Goal: Information Seeking & Learning: Learn about a topic

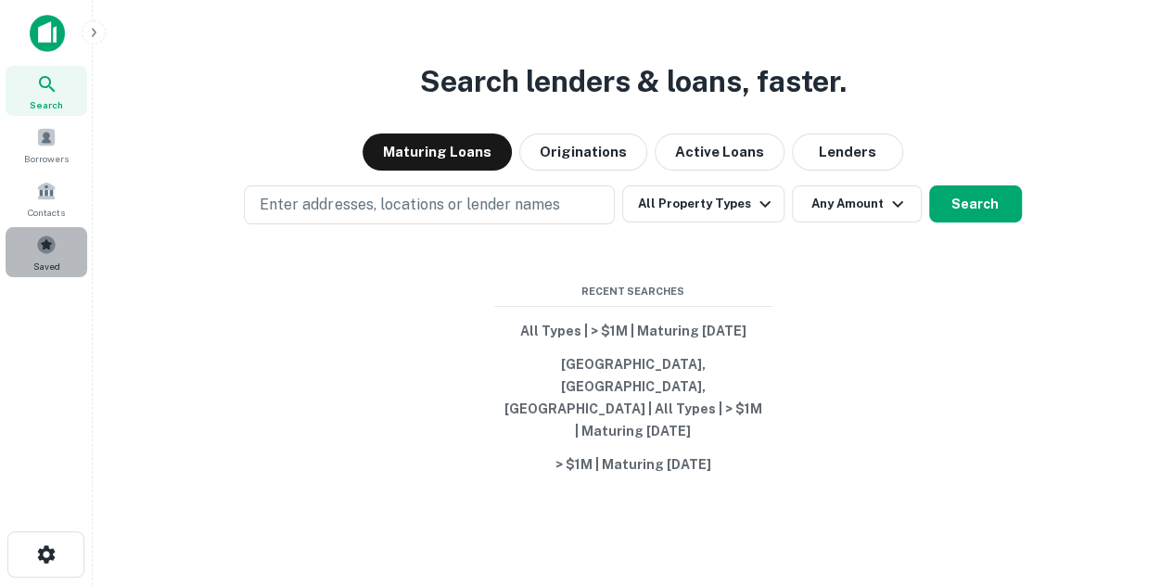
click at [44, 265] on span "Saved" at bounding box center [46, 266] width 27 height 15
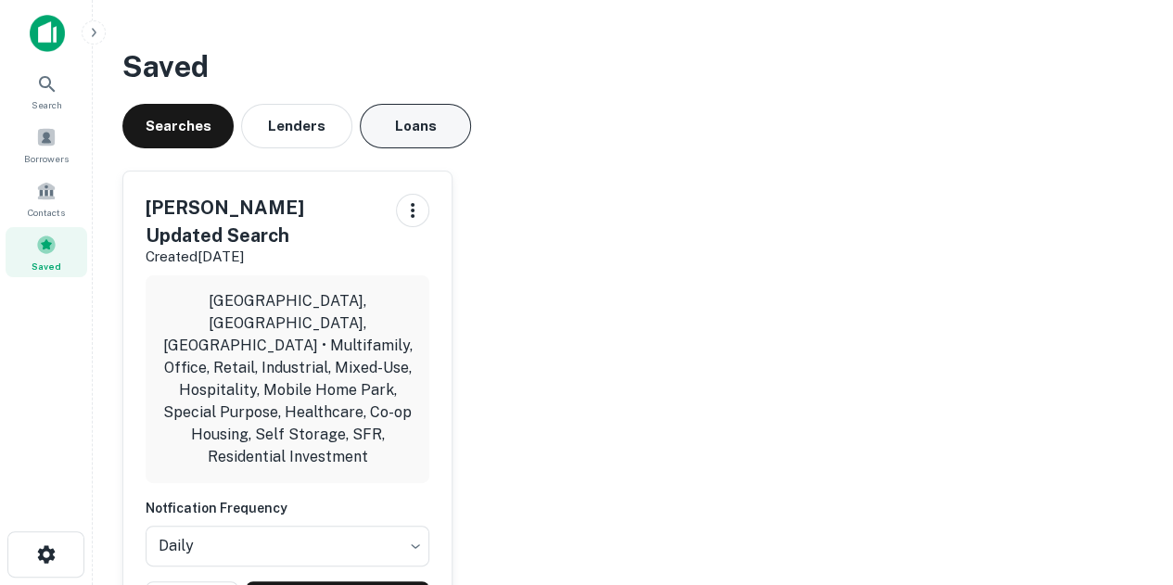
click at [394, 126] on button "Loans" at bounding box center [415, 126] width 111 height 45
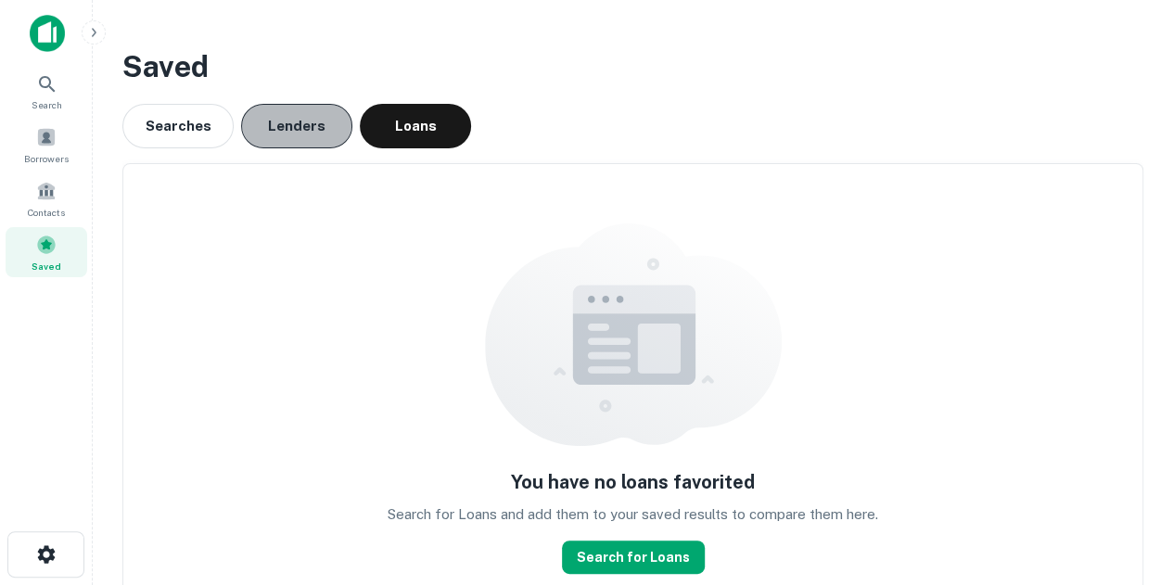
click at [280, 129] on button "Lenders" at bounding box center [296, 126] width 111 height 45
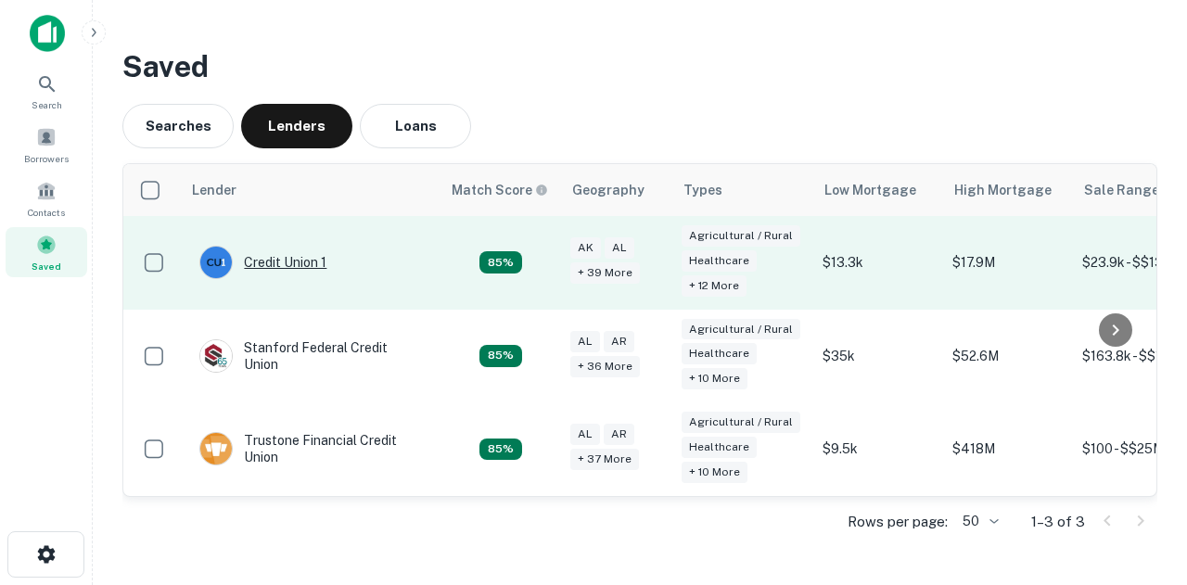
click at [269, 252] on div "Credit Union 1" at bounding box center [262, 262] width 127 height 33
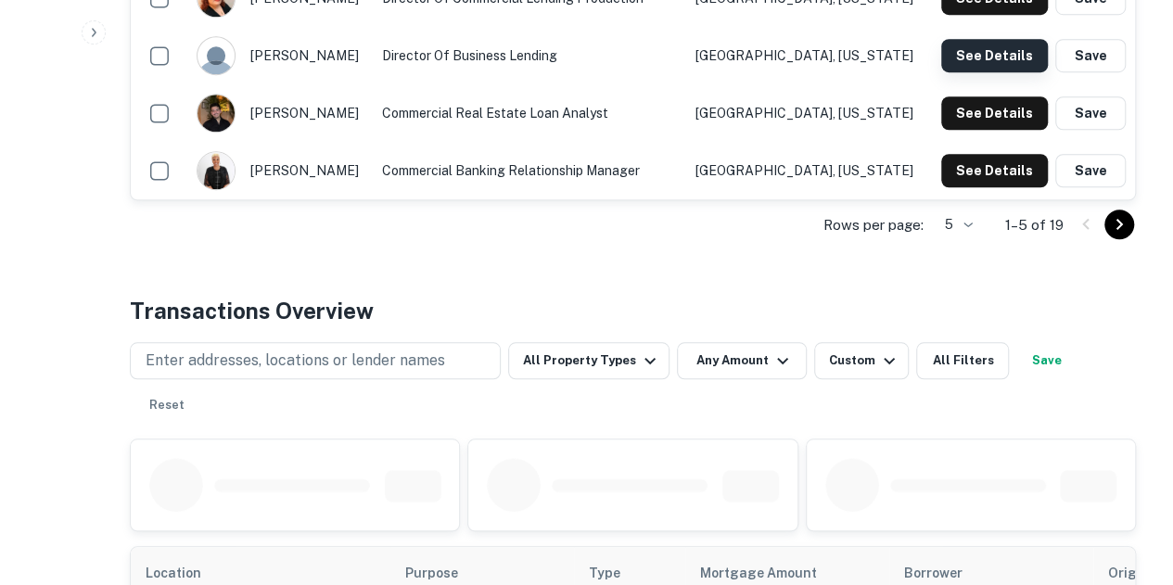
scroll to position [835, 0]
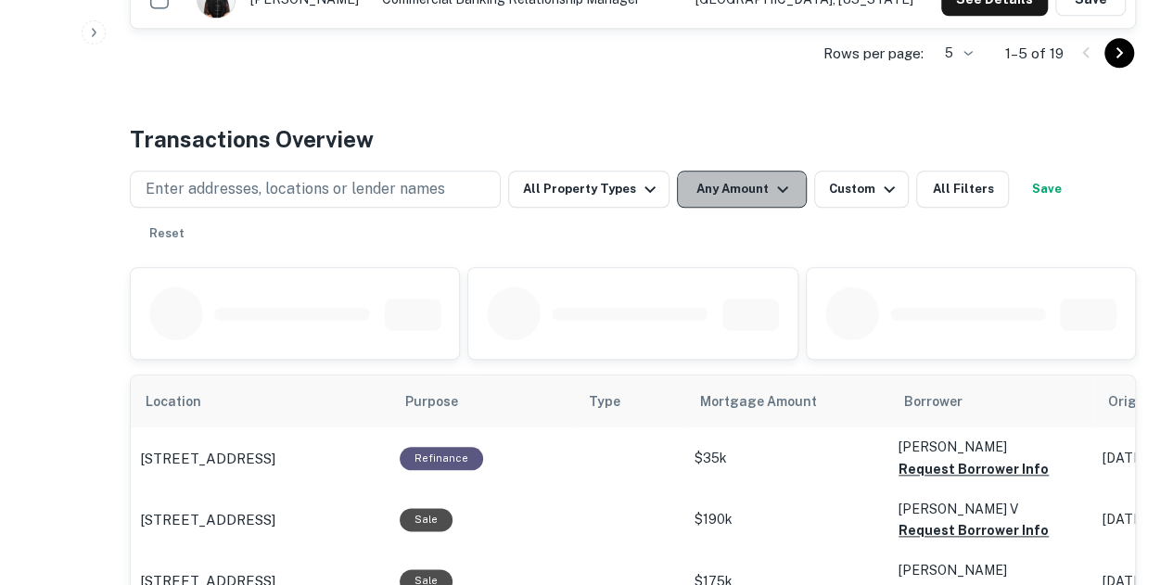
click at [744, 182] on button "Any Amount" at bounding box center [742, 189] width 130 height 37
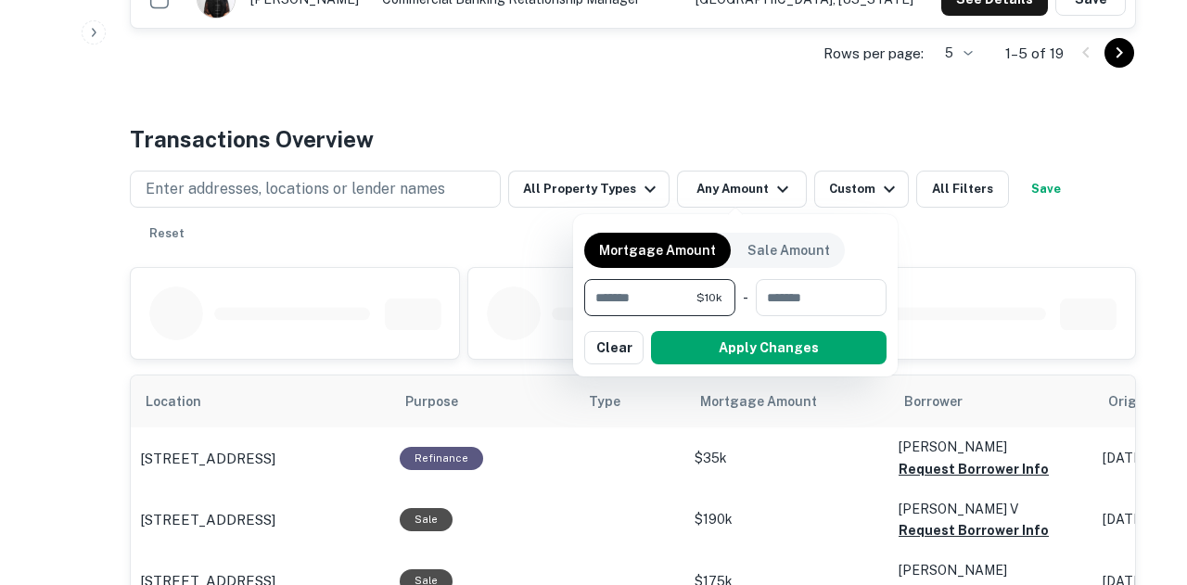
type input "*******"
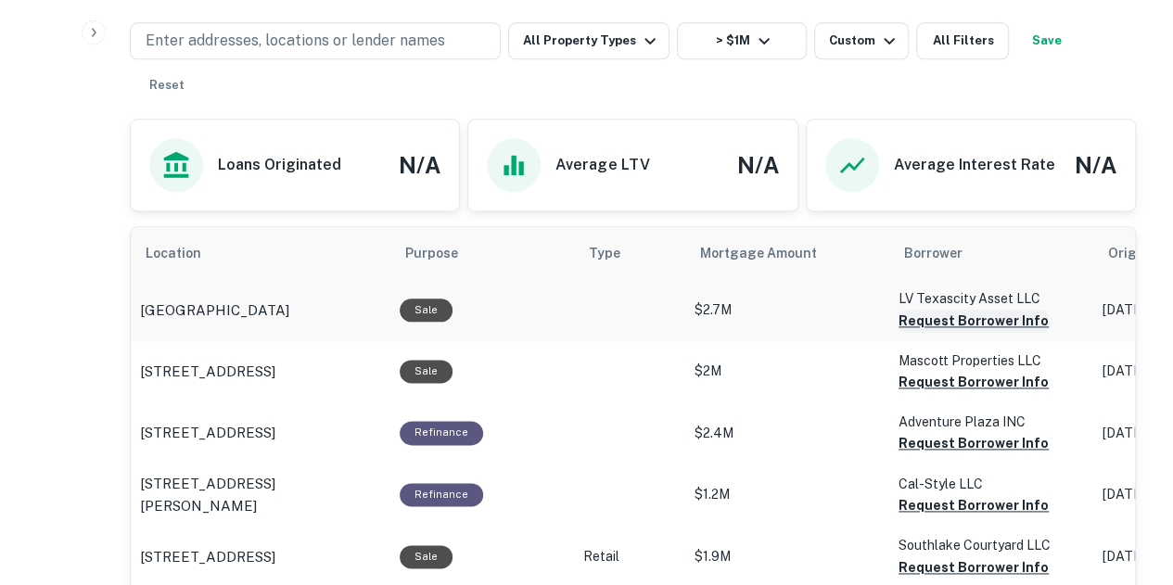
scroll to position [868, 0]
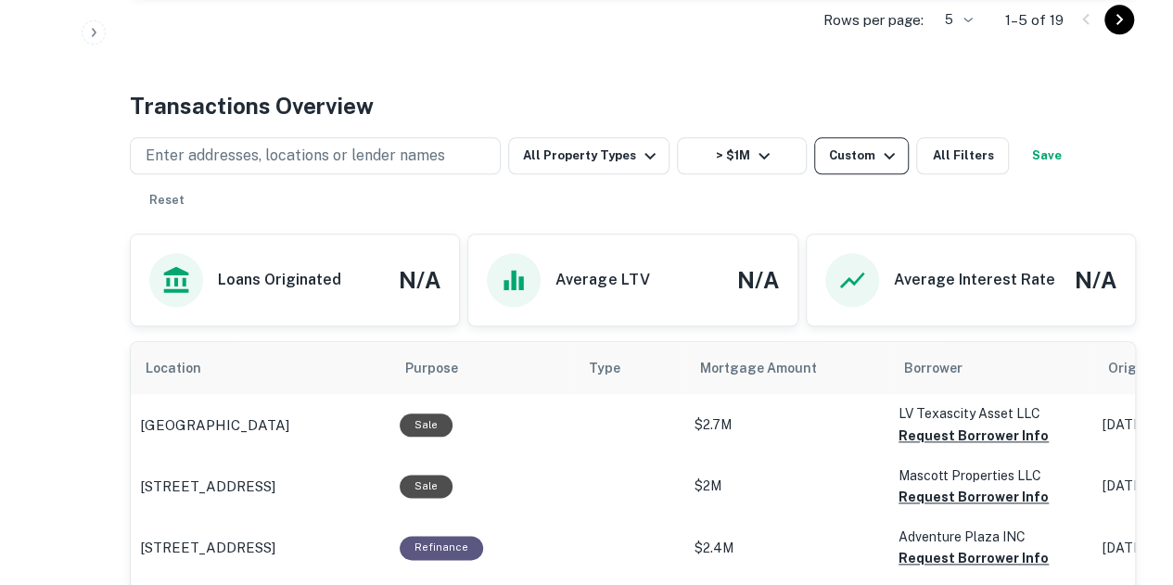
click at [861, 156] on div "Custom" at bounding box center [864, 156] width 71 height 22
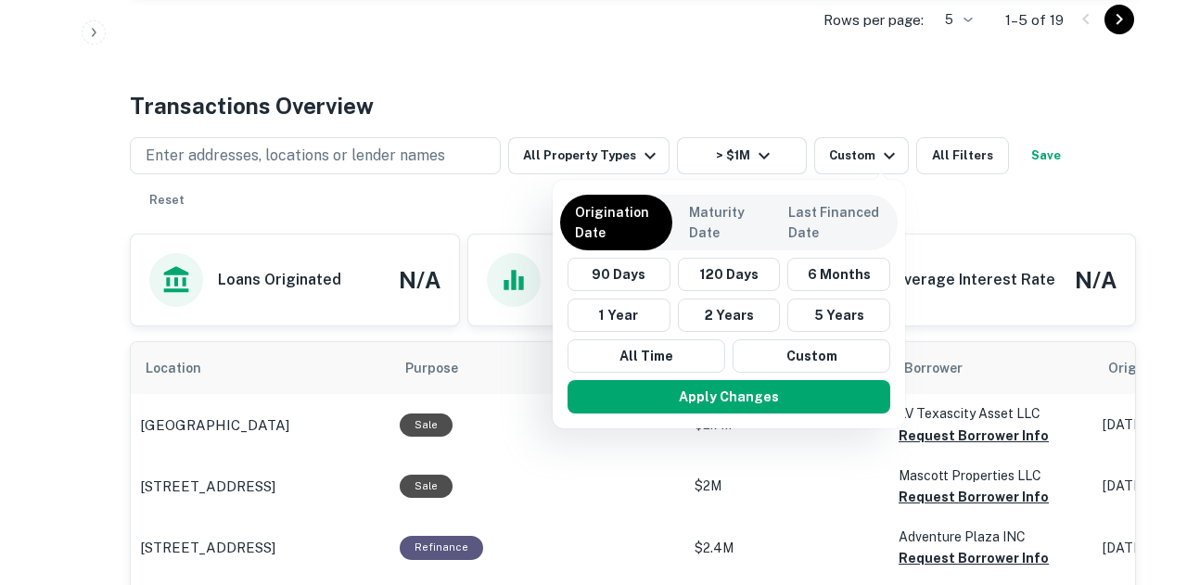
click at [636, 315] on button "1 Year" at bounding box center [619, 315] width 103 height 33
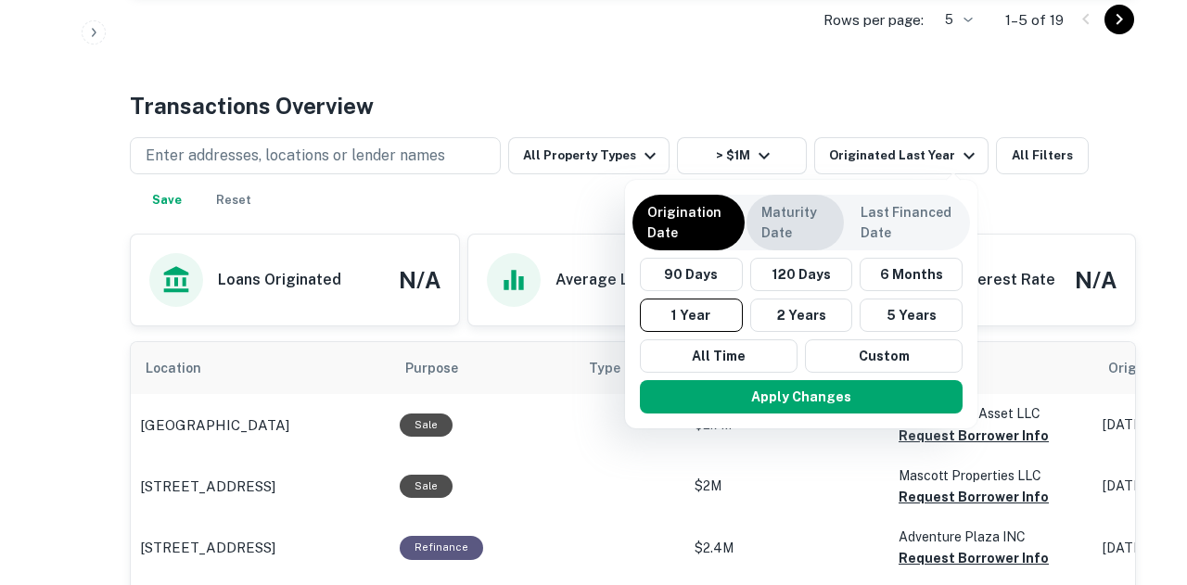
click at [784, 235] on p "Maturity Date" at bounding box center [796, 222] width 68 height 41
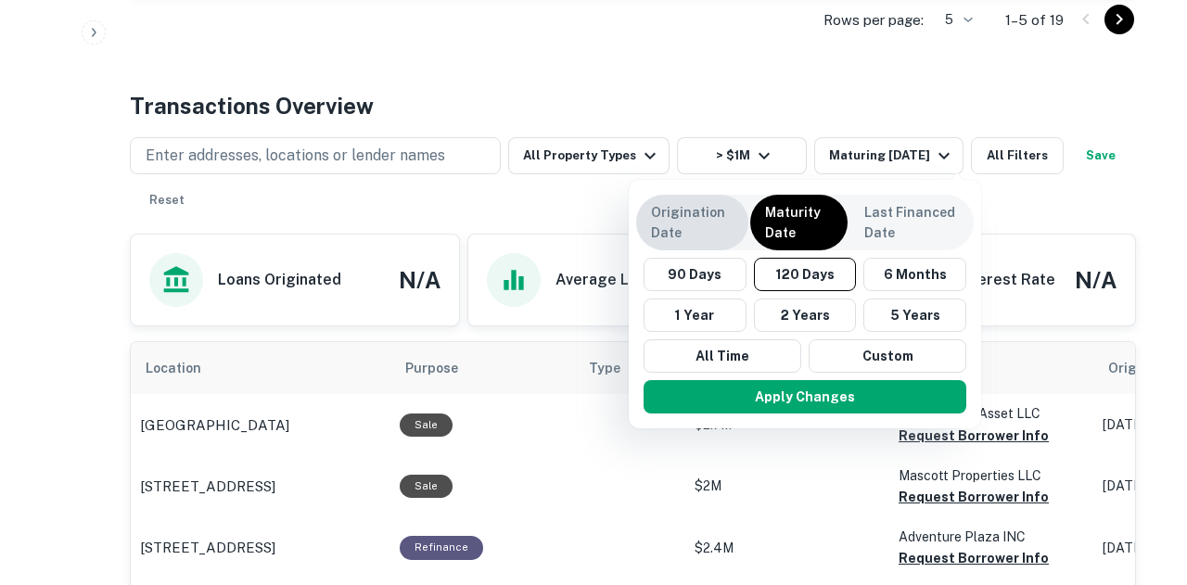
drag, startPoint x: 732, startPoint y: 233, endPoint x: 698, endPoint y: 231, distance: 33.4
click at [722, 233] on p "Origination Date" at bounding box center [692, 222] width 83 height 41
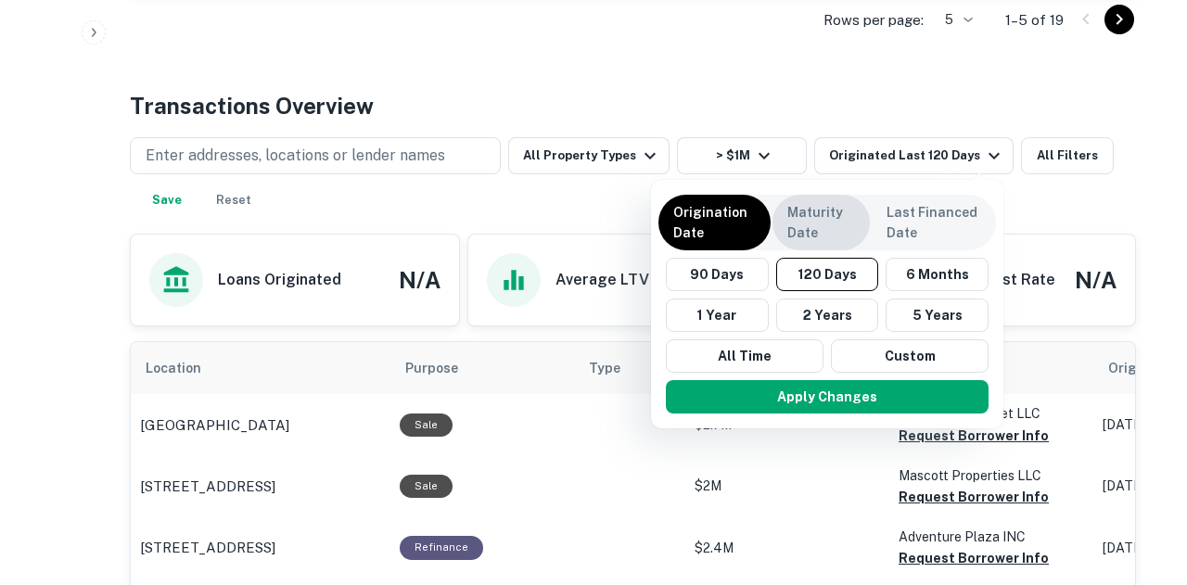
click at [841, 218] on p "Maturity Date" at bounding box center [821, 222] width 68 height 41
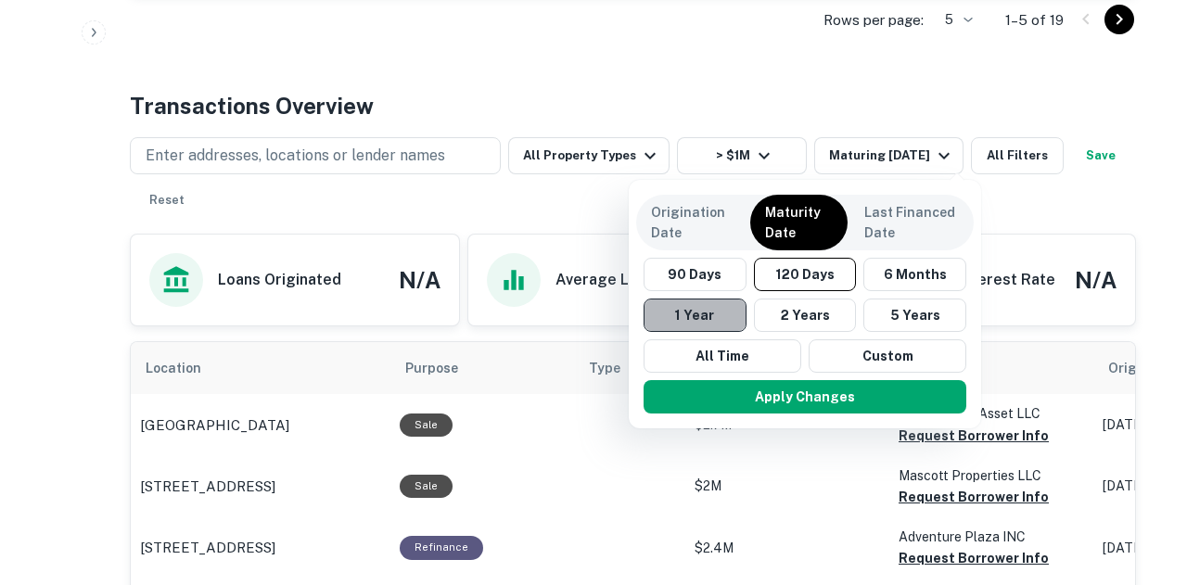
click at [716, 309] on button "1 Year" at bounding box center [695, 315] width 103 height 33
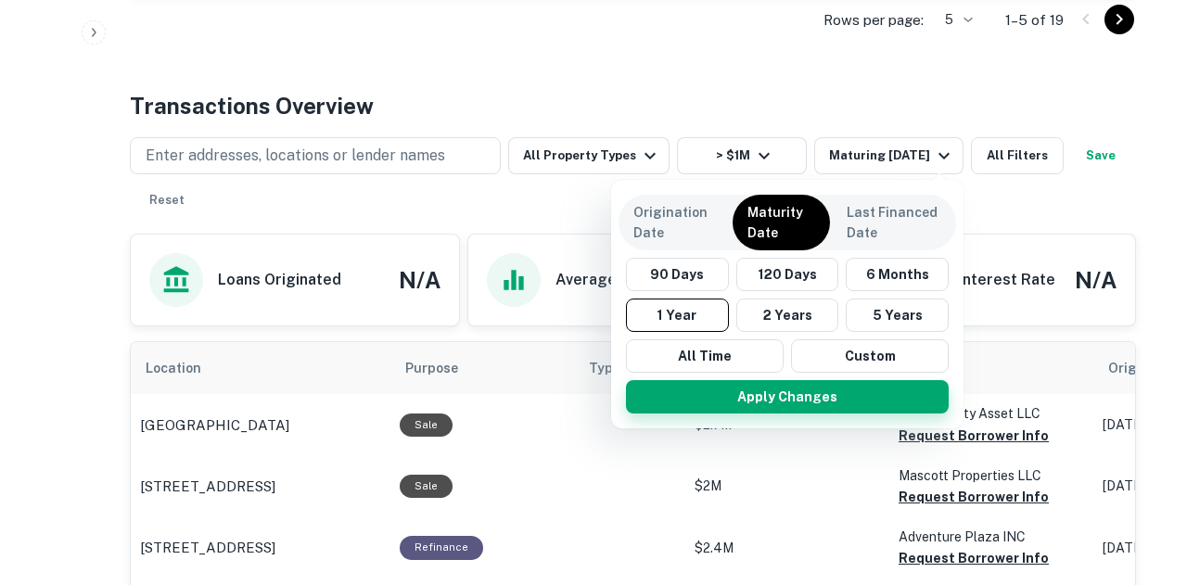
click at [753, 382] on button "Apply Changes" at bounding box center [787, 396] width 323 height 33
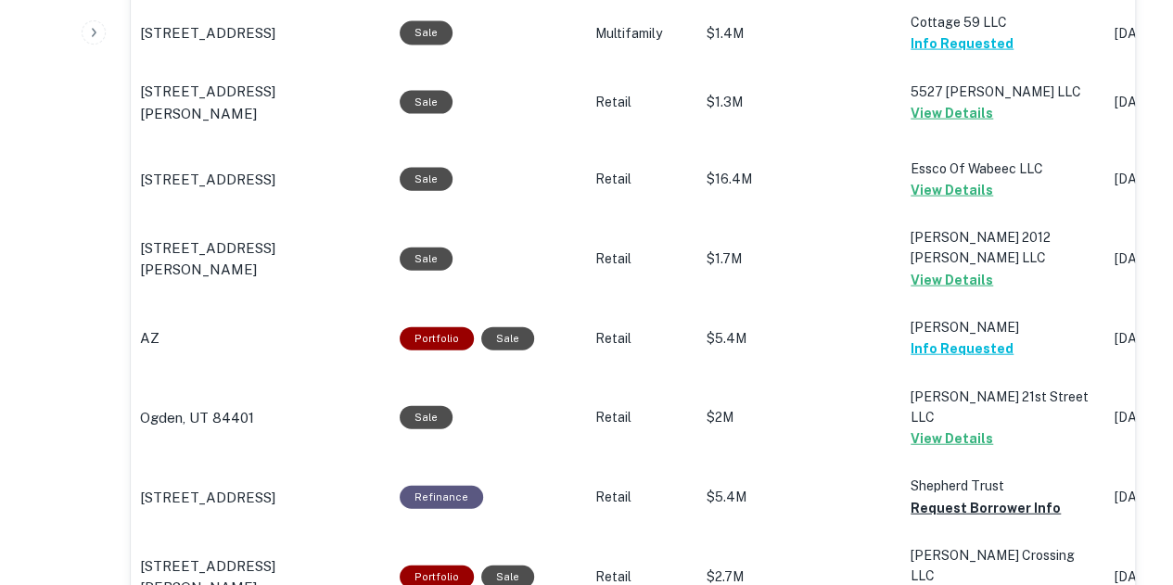
scroll to position [2352, 0]
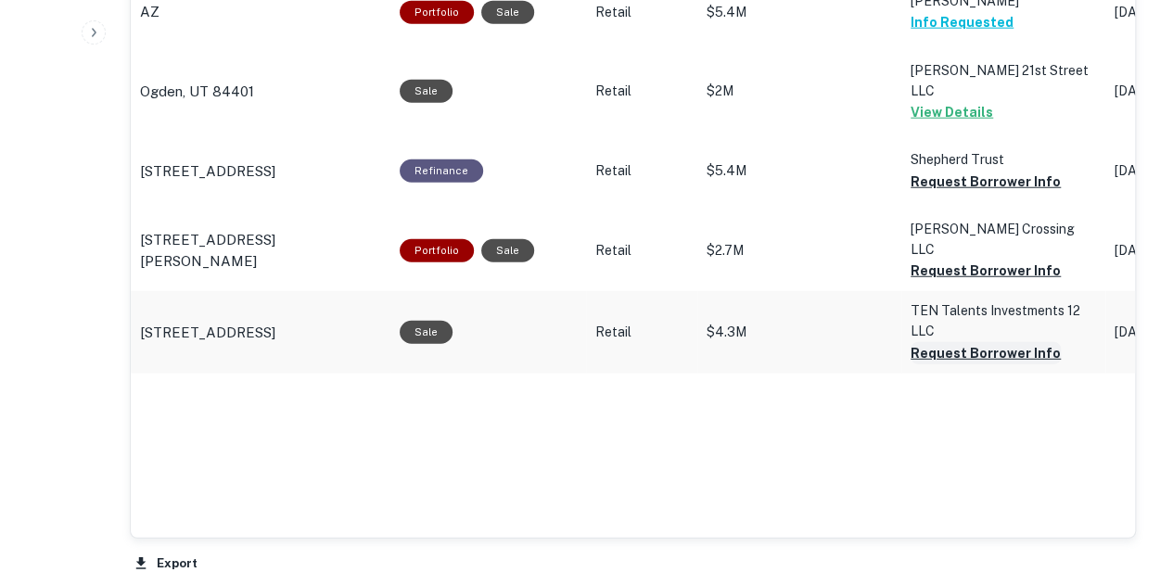
click at [979, 365] on button "Request Borrower Info" at bounding box center [986, 353] width 150 height 22
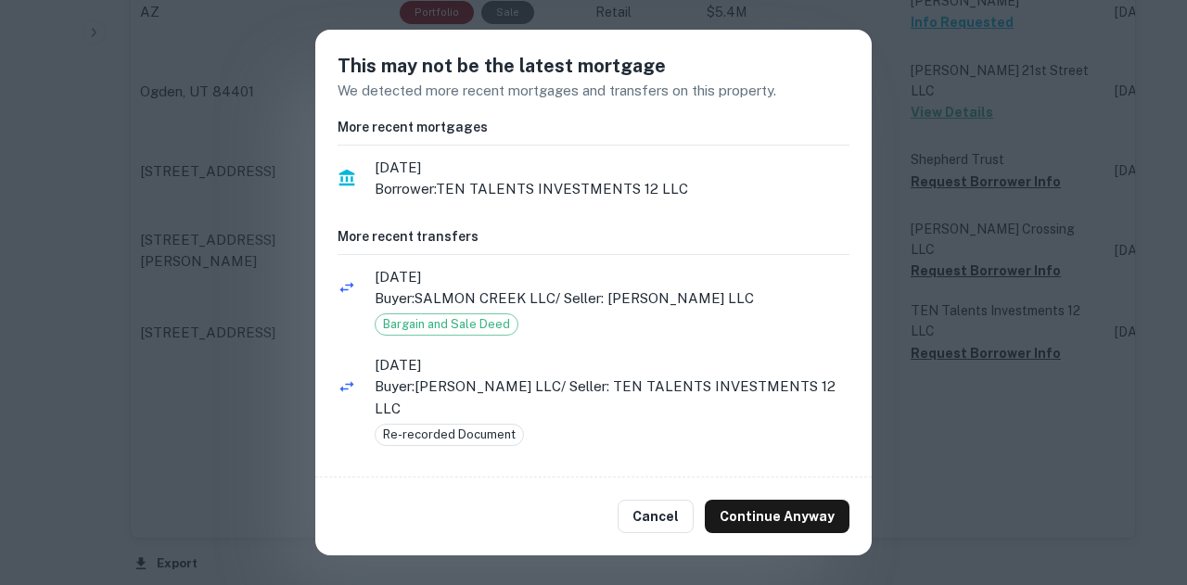
drag, startPoint x: 767, startPoint y: 515, endPoint x: 931, endPoint y: 431, distance: 184.2
click at [771, 515] on button "Continue Anyway" at bounding box center [777, 516] width 145 height 33
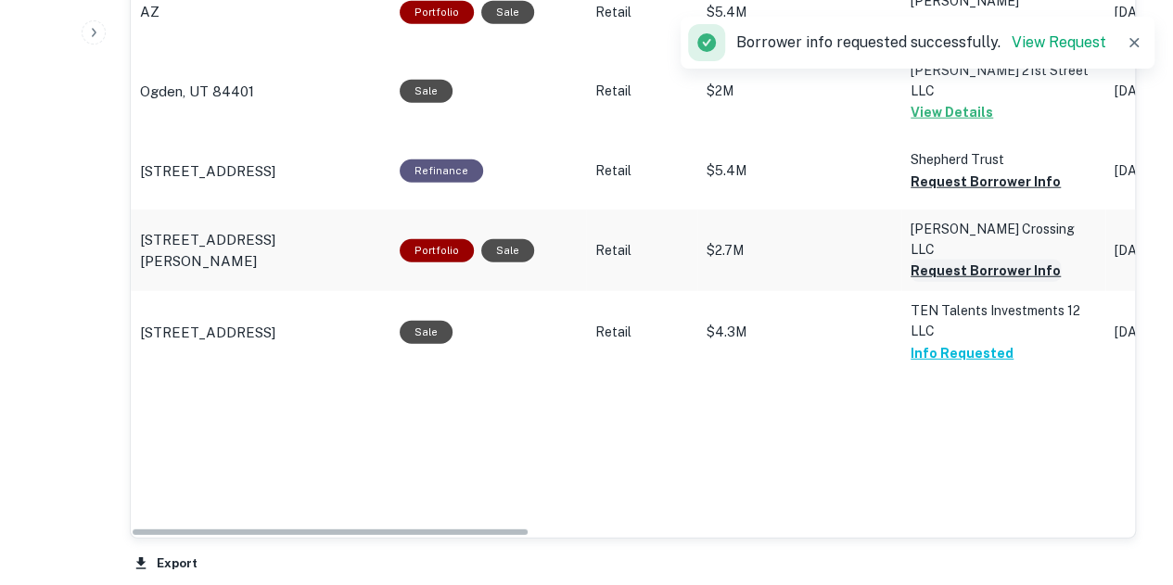
scroll to position [2353, 0]
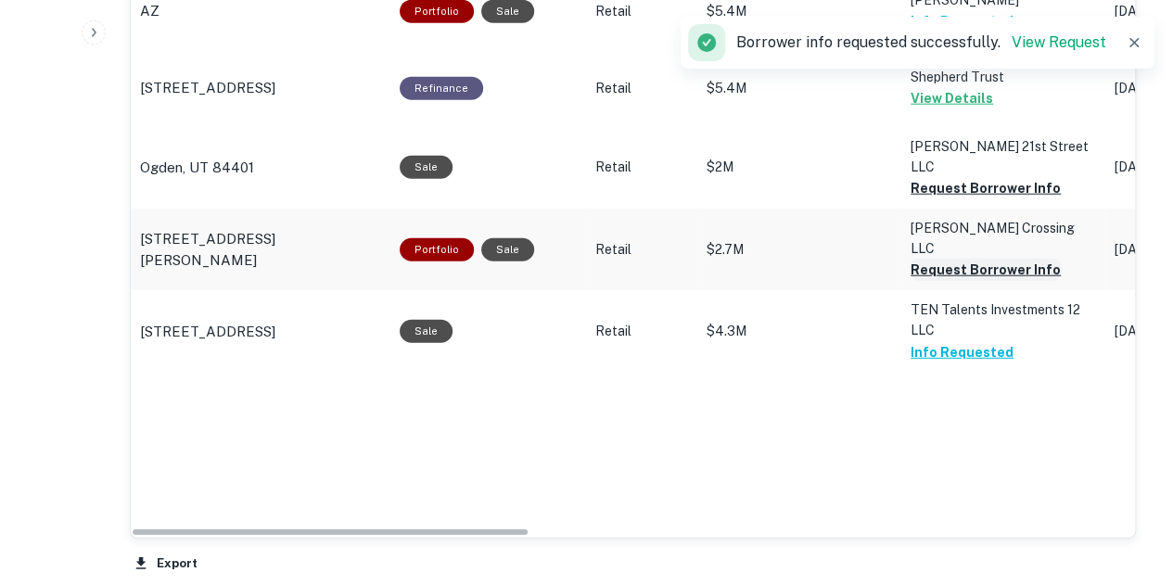
click at [955, 281] on button "Request Borrower Info" at bounding box center [986, 270] width 150 height 22
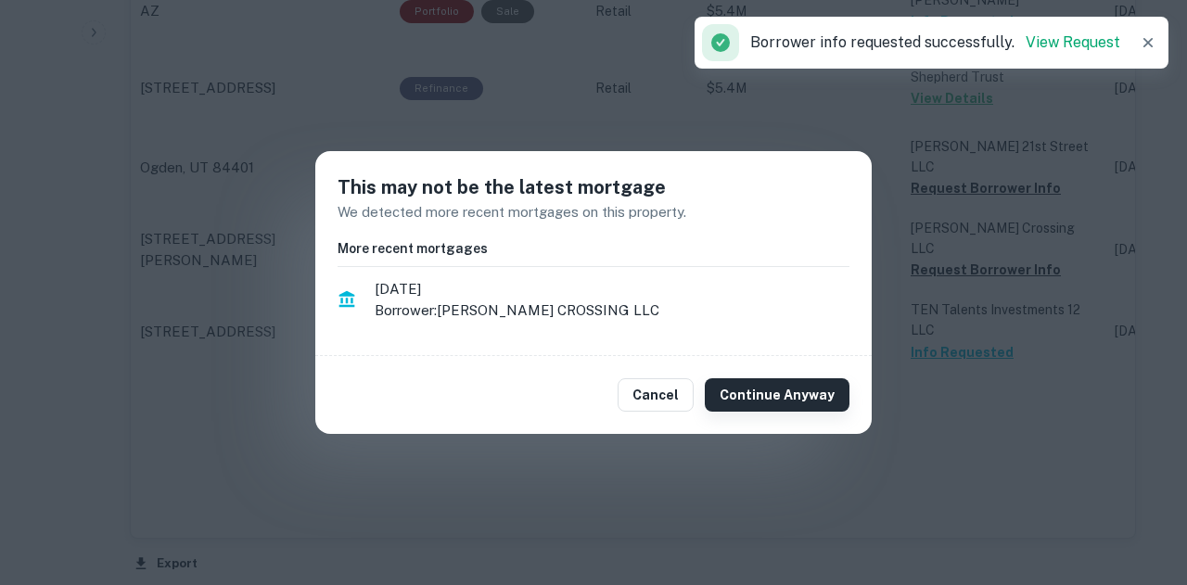
click at [765, 383] on button "Continue Anyway" at bounding box center [777, 394] width 145 height 33
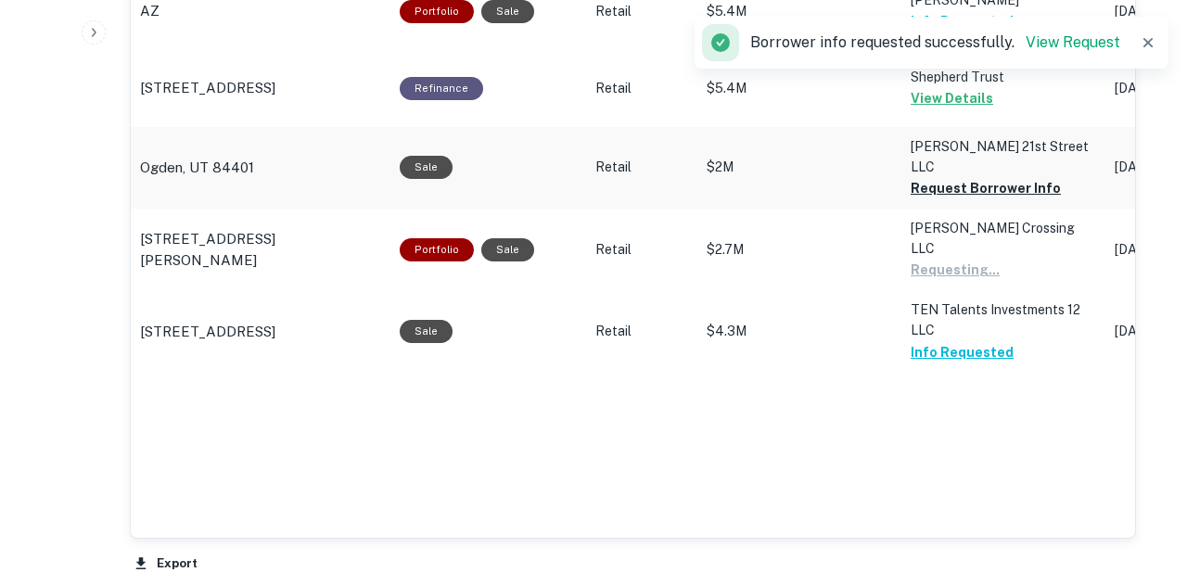
click at [784, 290] on td "$2.7M" at bounding box center [800, 250] width 204 height 82
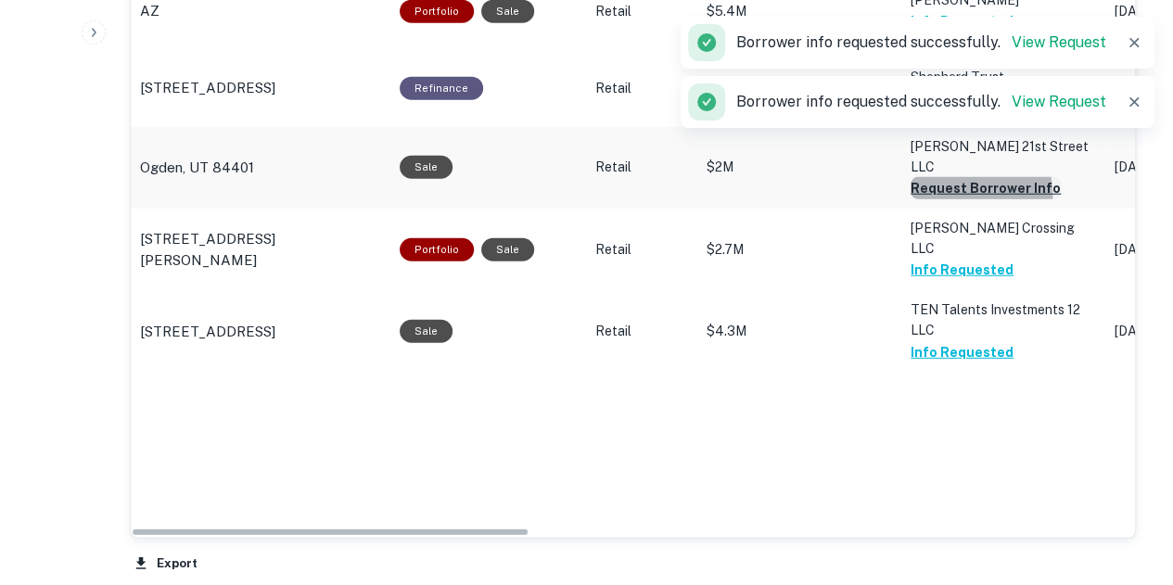
click at [937, 199] on button "Request Borrower Info" at bounding box center [986, 188] width 150 height 22
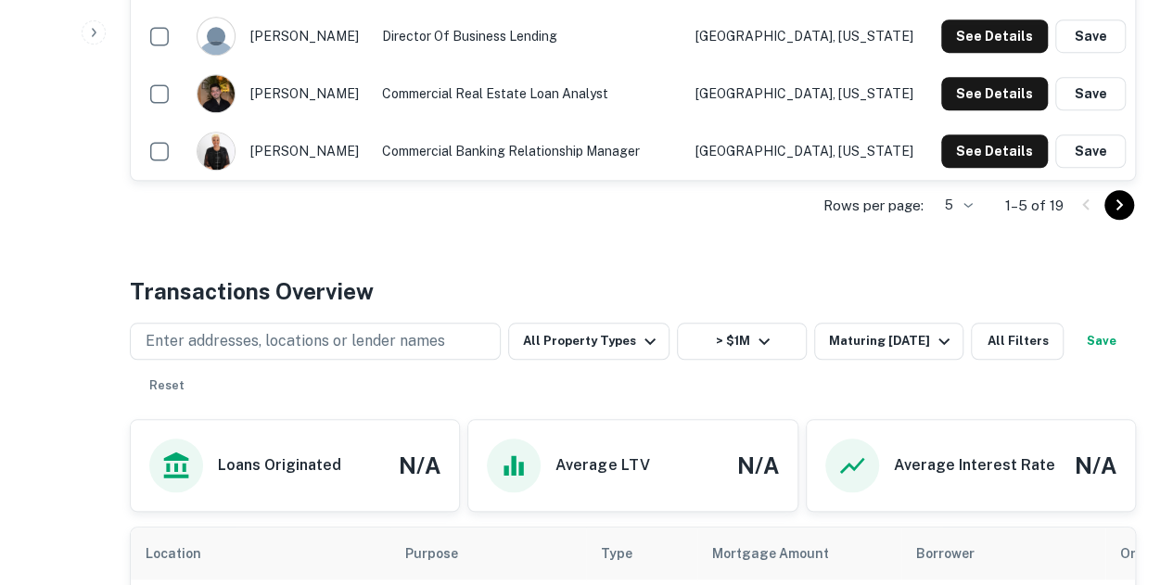
scroll to position [572, 0]
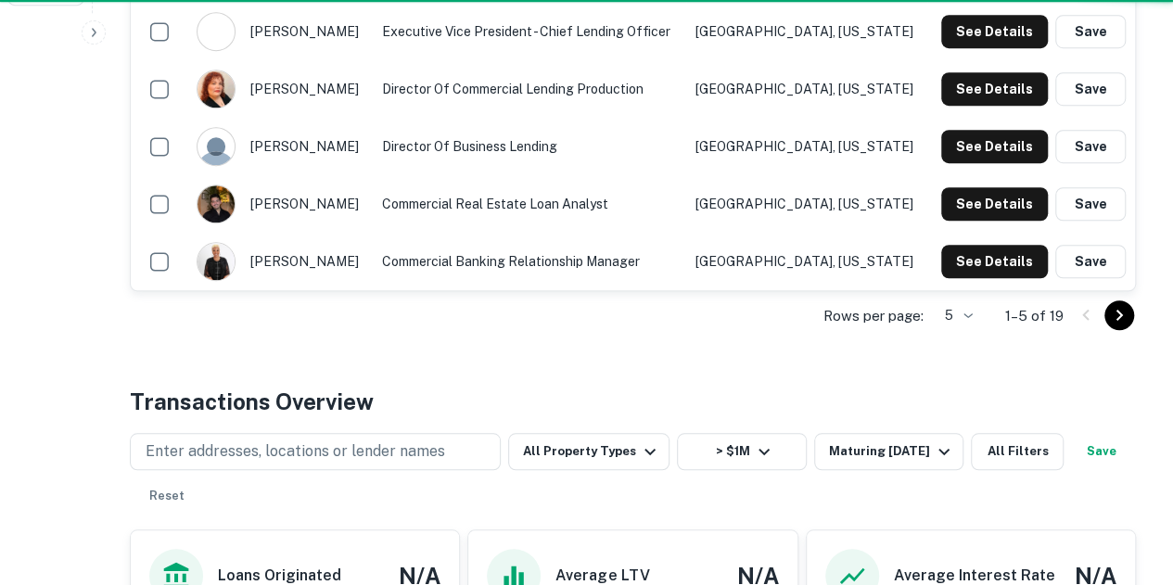
scroll to position [868, 0]
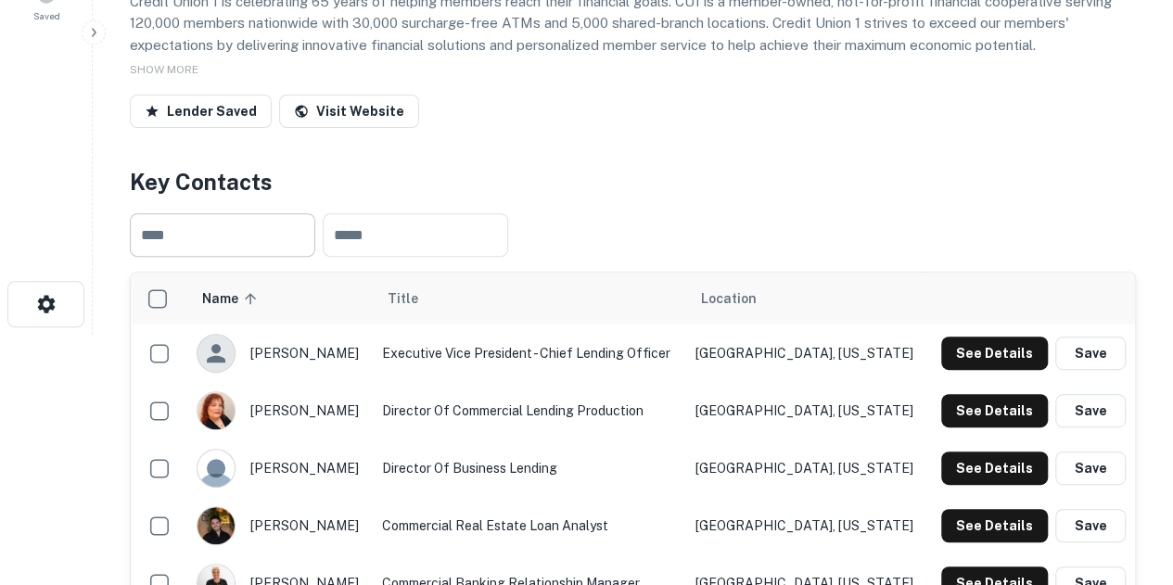
scroll to position [371, 0]
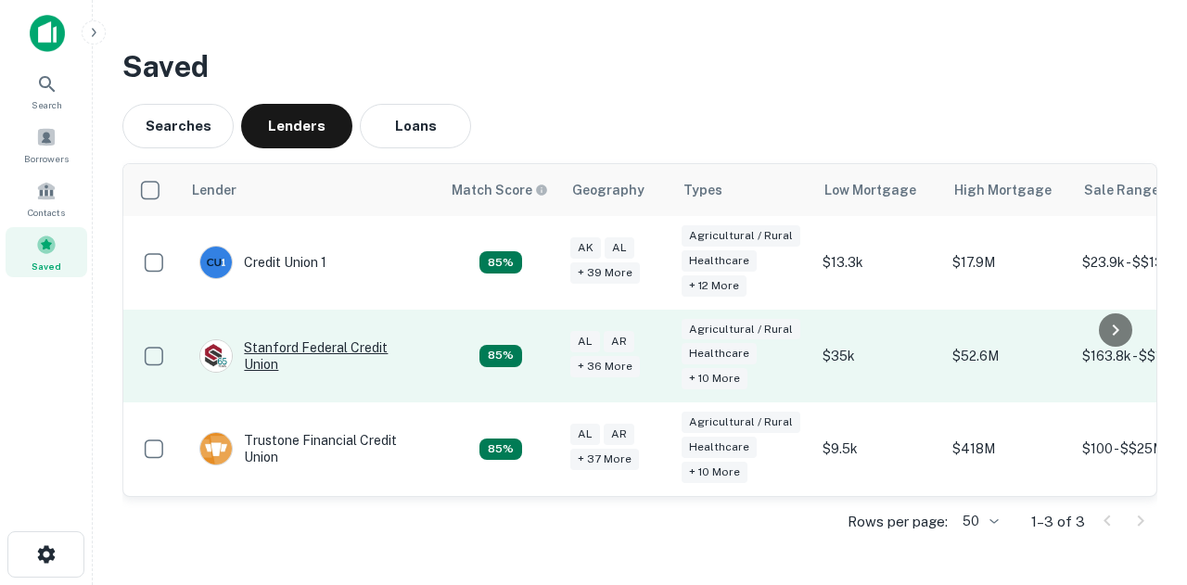
click at [375, 339] on div "Stanford Federal Credit Union" at bounding box center [310, 355] width 223 height 33
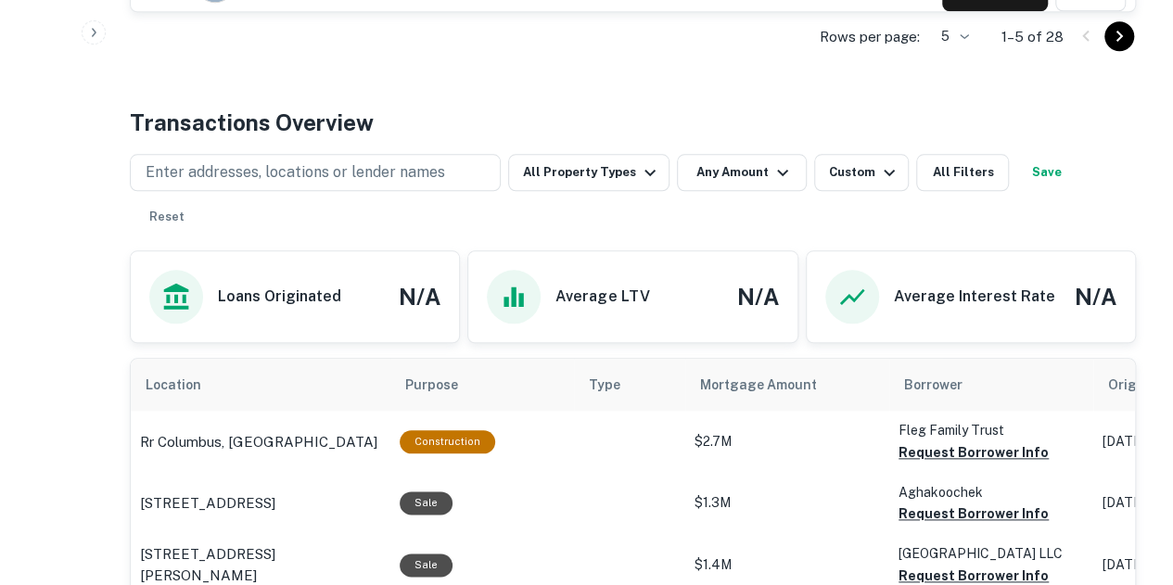
scroll to position [742, 0]
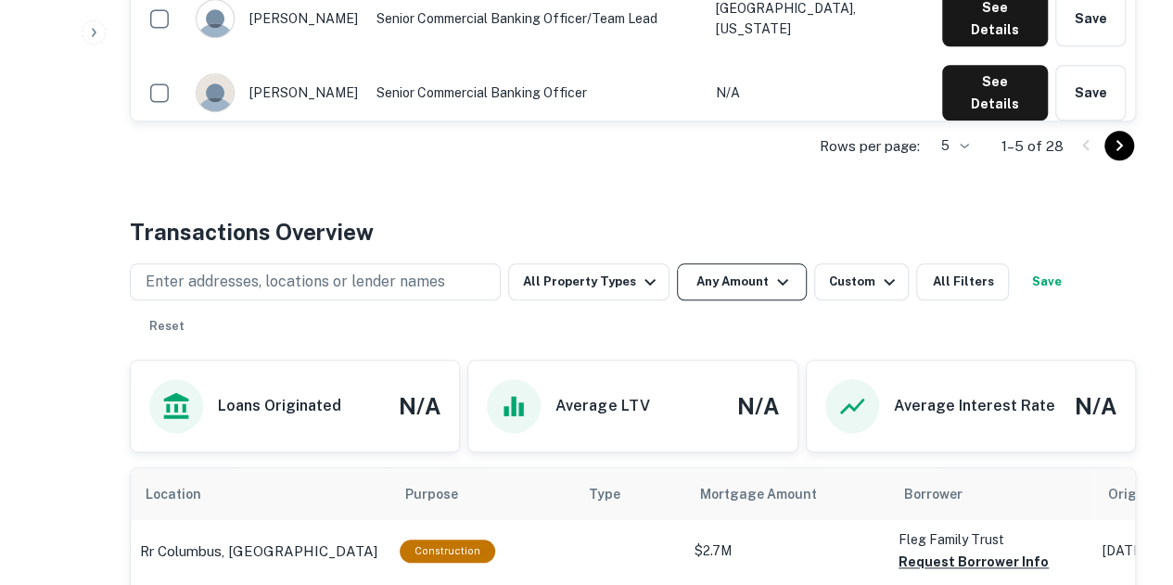
click at [783, 277] on icon "button" at bounding box center [783, 282] width 22 height 22
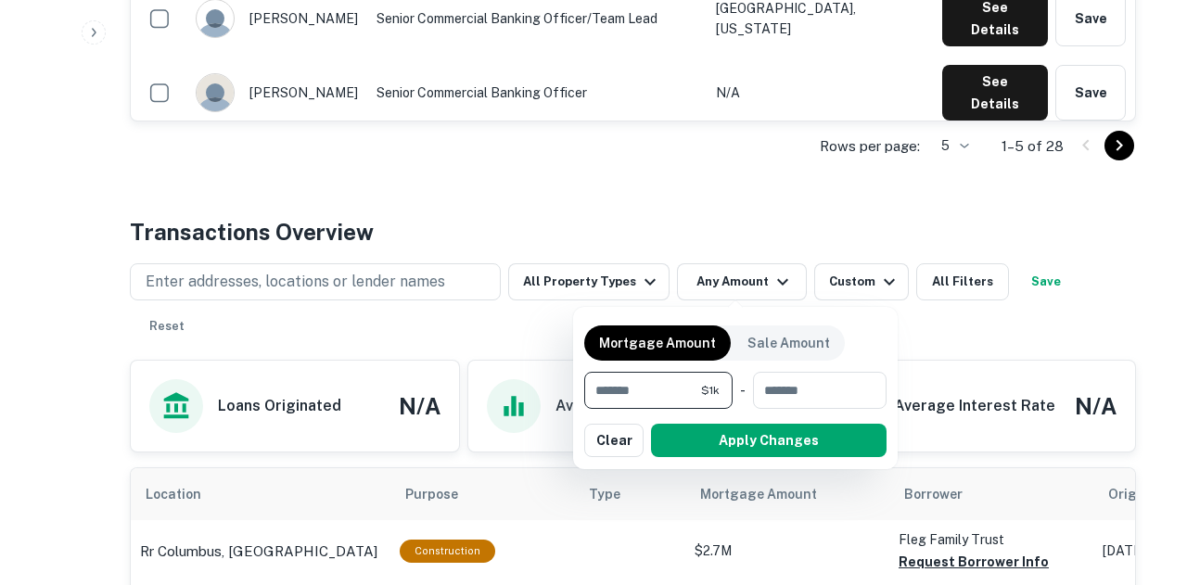
type input "******"
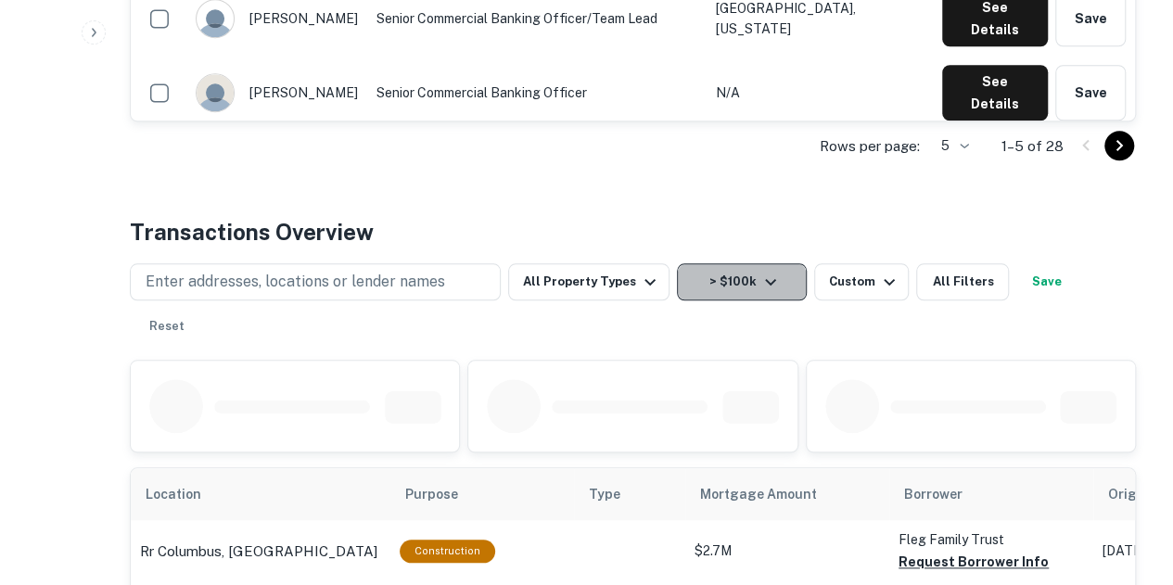
click at [774, 274] on icon "button" at bounding box center [771, 282] width 22 height 22
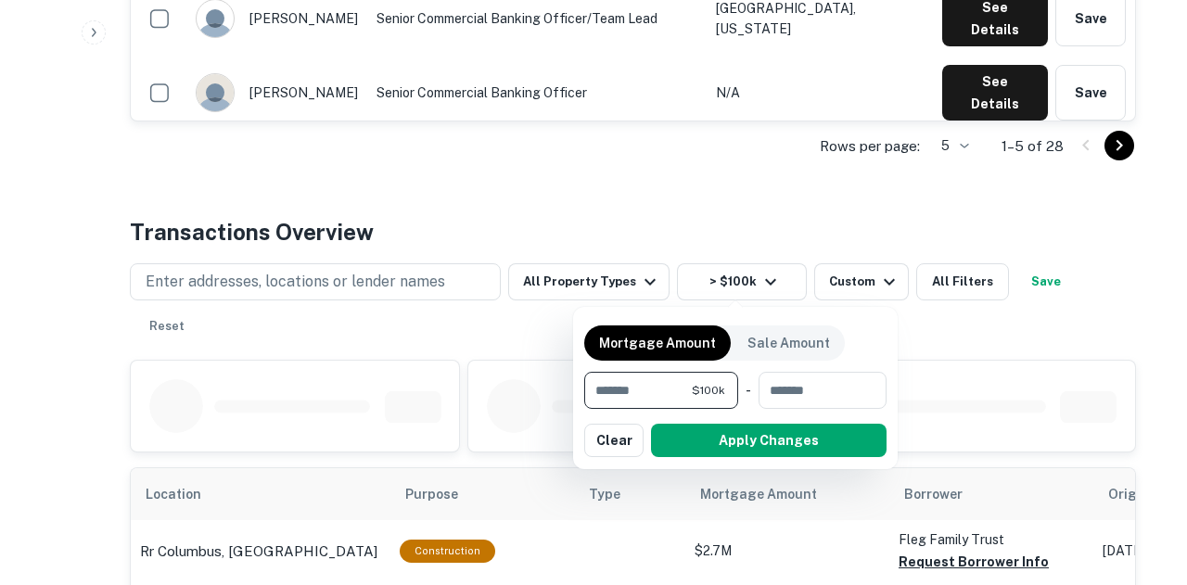
type input "*******"
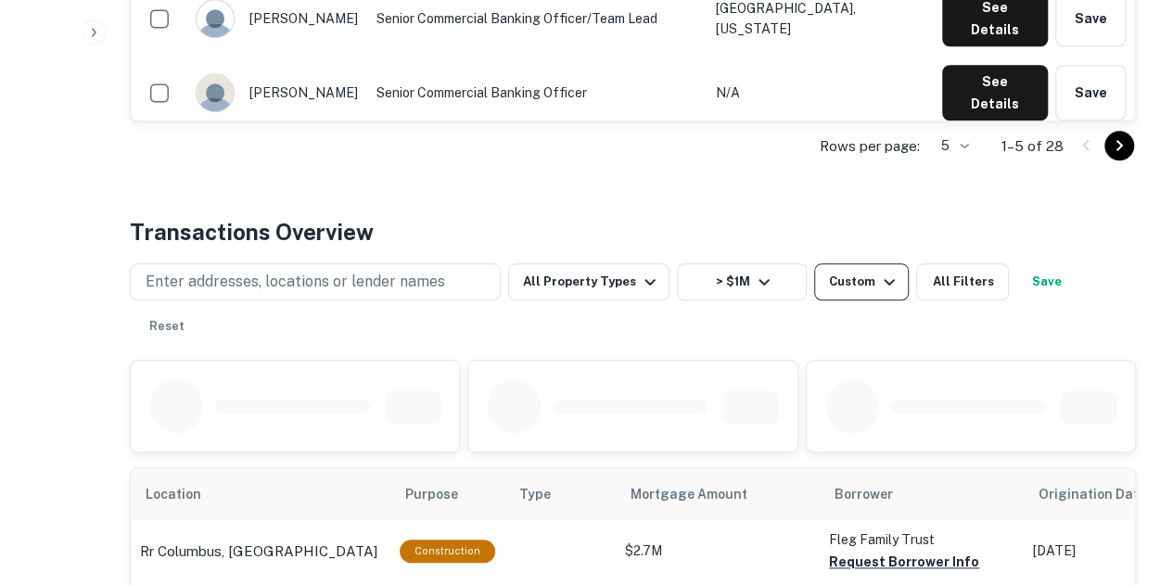
click at [883, 292] on button "Custom" at bounding box center [861, 281] width 95 height 37
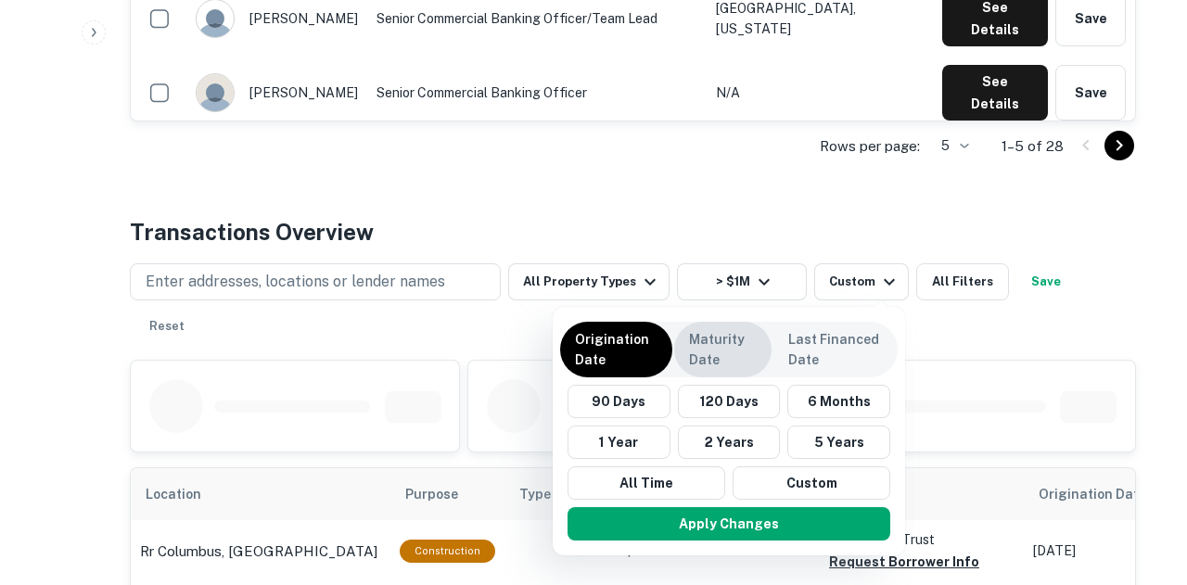
click at [685, 327] on div "Origination Date Maturity Date Last Financed Date" at bounding box center [729, 350] width 338 height 56
click at [692, 343] on p "Maturity Date" at bounding box center [723, 349] width 68 height 41
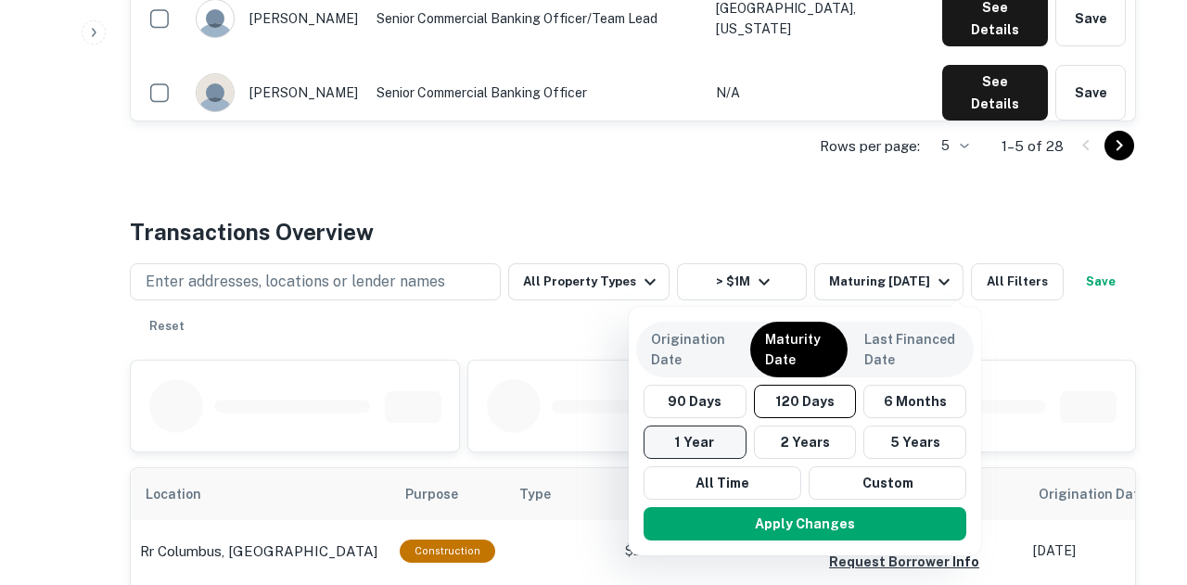
click at [655, 457] on button "1 Year" at bounding box center [695, 442] width 103 height 33
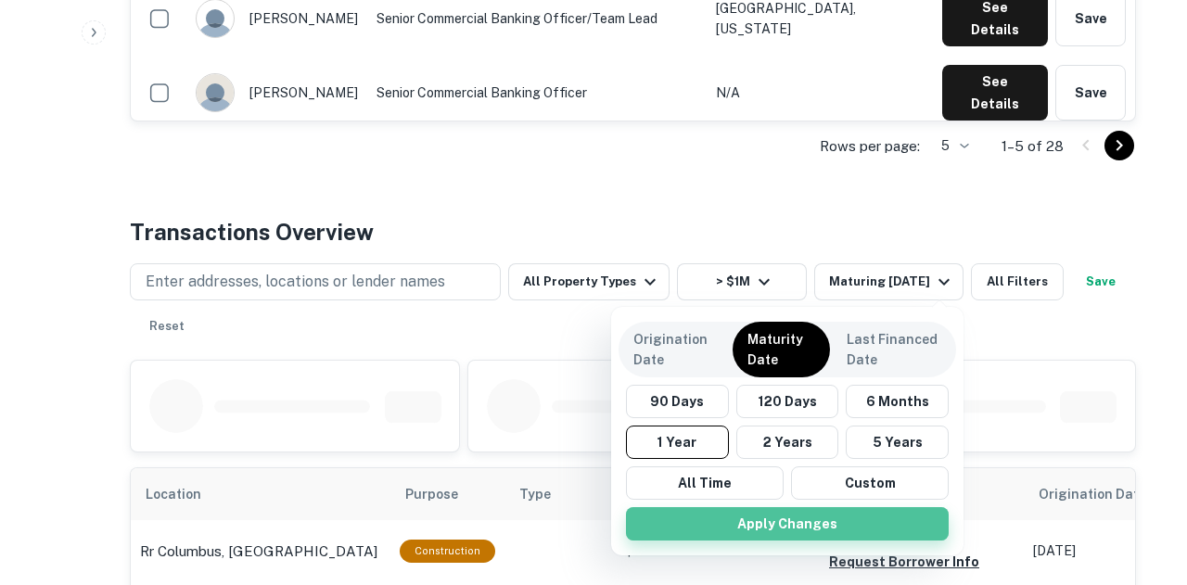
click at [705, 517] on button "Apply Changes" at bounding box center [787, 523] width 323 height 33
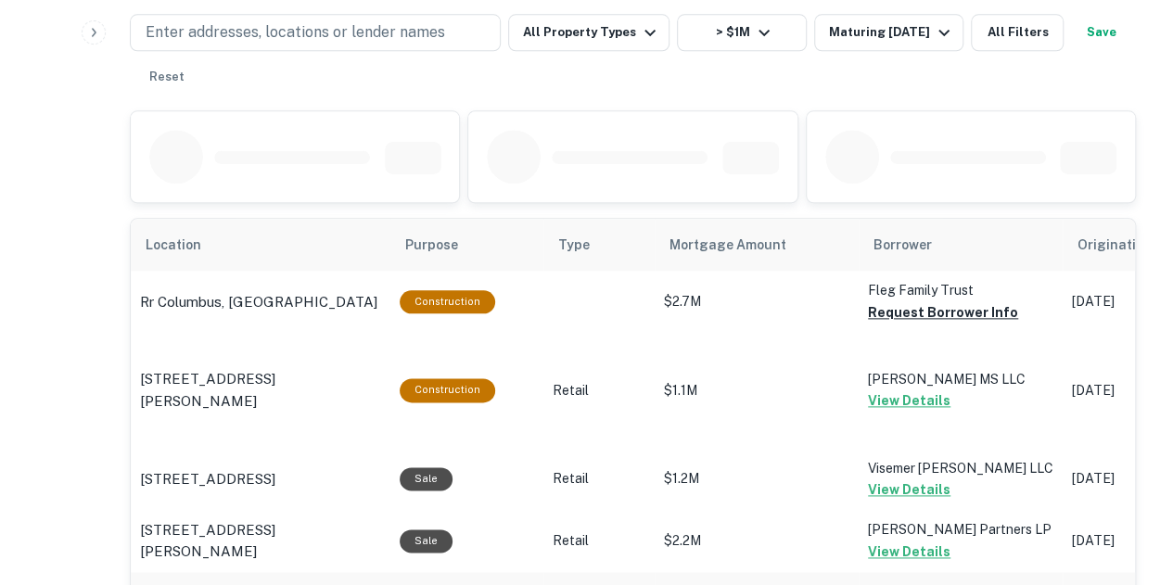
scroll to position [1113, 0]
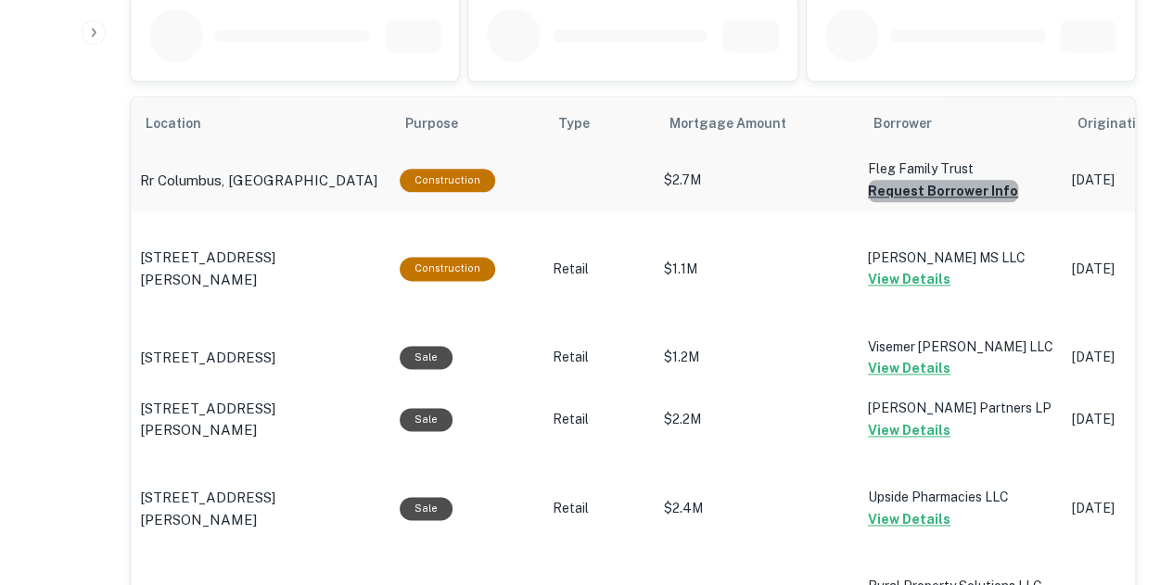
click at [947, 186] on button "Request Borrower Info" at bounding box center [943, 191] width 150 height 22
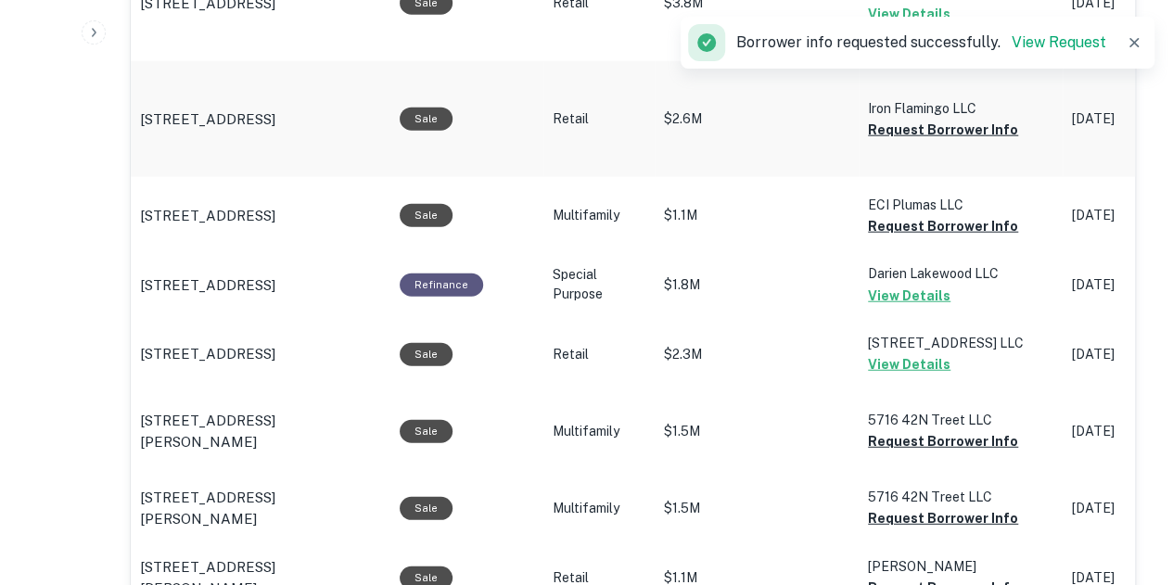
scroll to position [2133, 0]
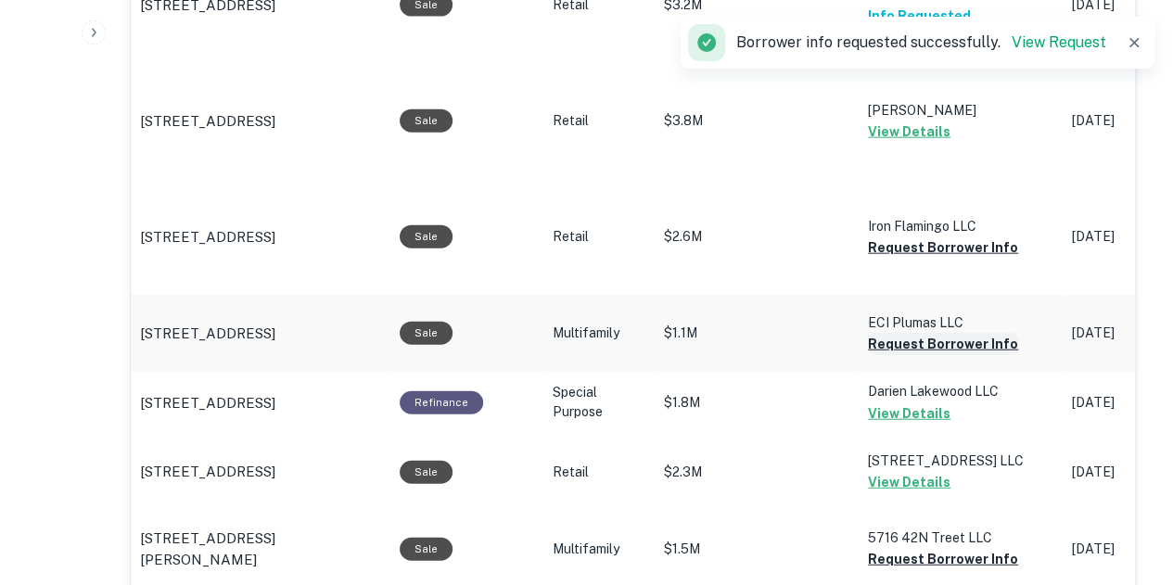
click at [921, 335] on button "Request Borrower Info" at bounding box center [943, 344] width 150 height 22
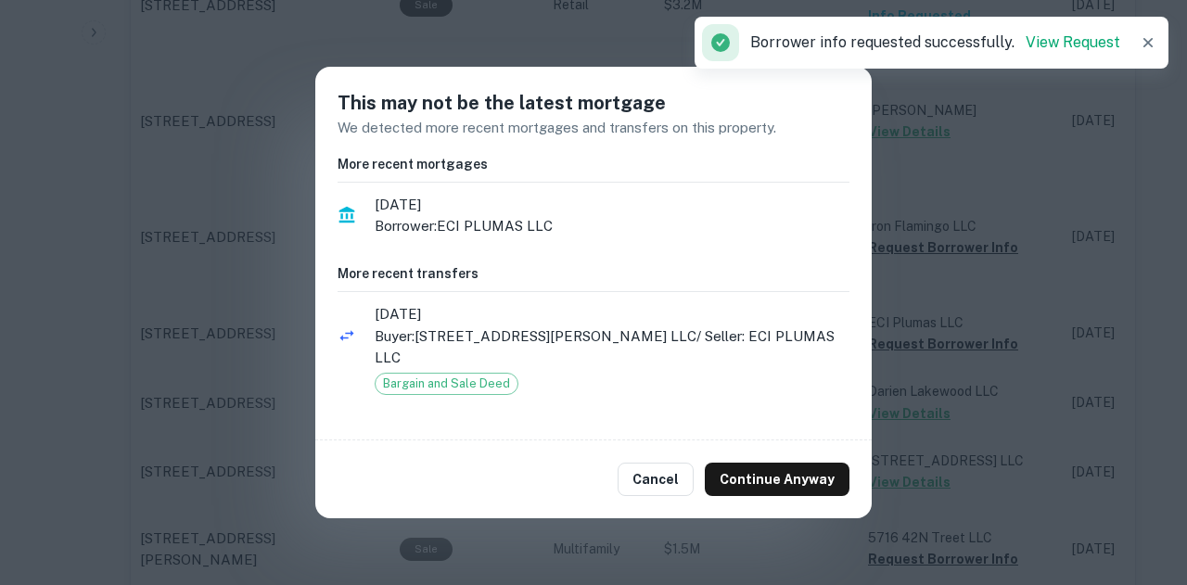
click at [926, 237] on div "This may not be the latest mortgage We detected more recent mortgages and trans…" at bounding box center [593, 292] width 1187 height 585
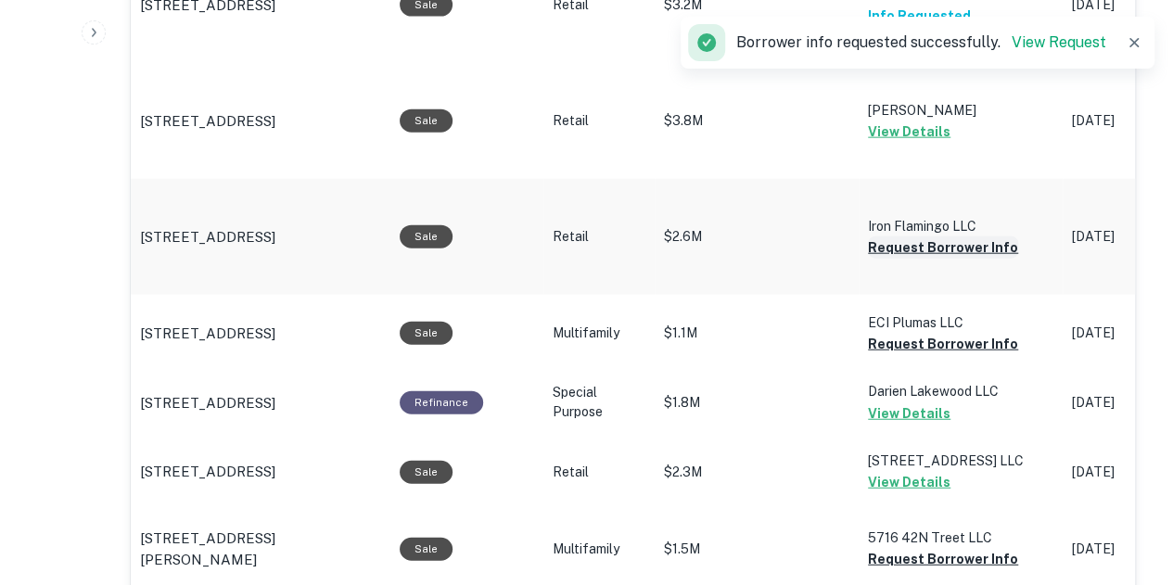
click at [941, 237] on button "Request Borrower Info" at bounding box center [943, 248] width 150 height 22
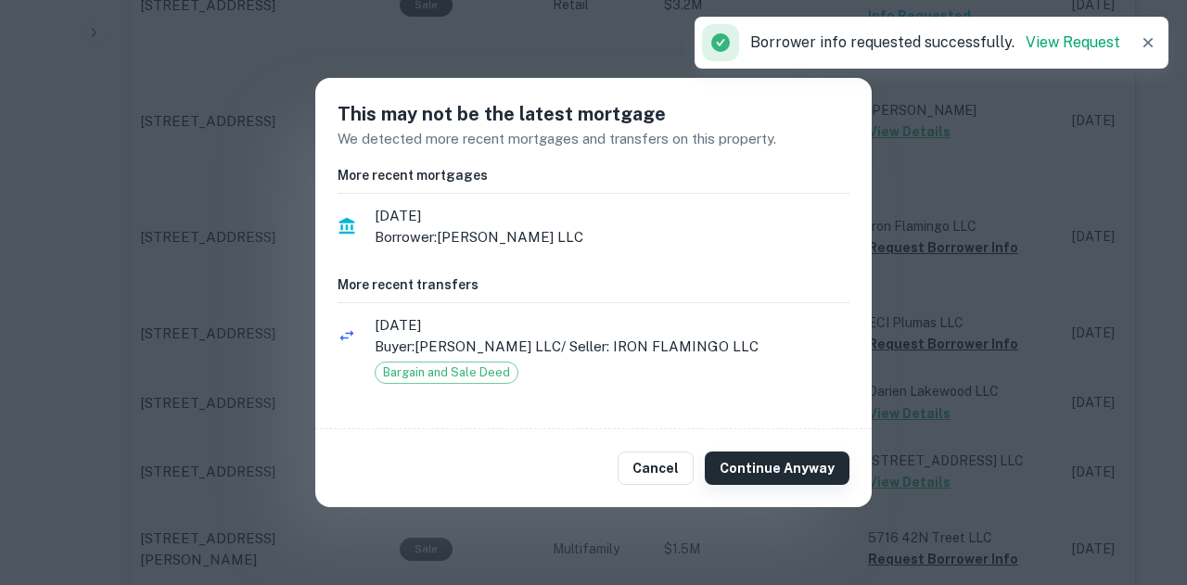
click at [757, 466] on button "Continue Anyway" at bounding box center [777, 468] width 145 height 33
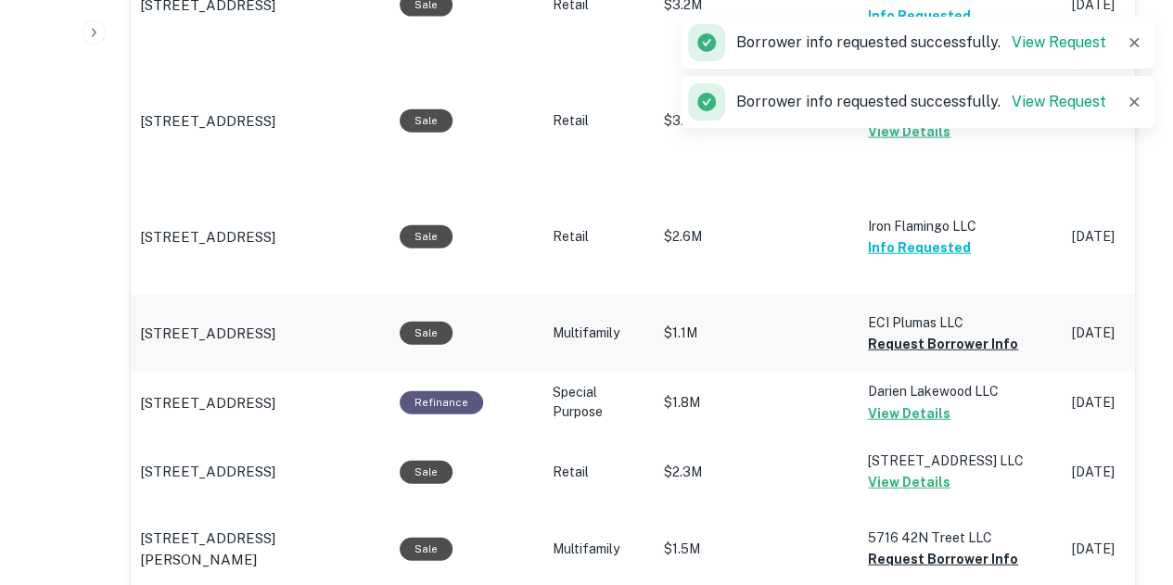
click at [935, 329] on p "ECI Plumas LLC" at bounding box center [961, 323] width 186 height 20
click at [935, 340] on button "Request Borrower Info" at bounding box center [943, 344] width 150 height 22
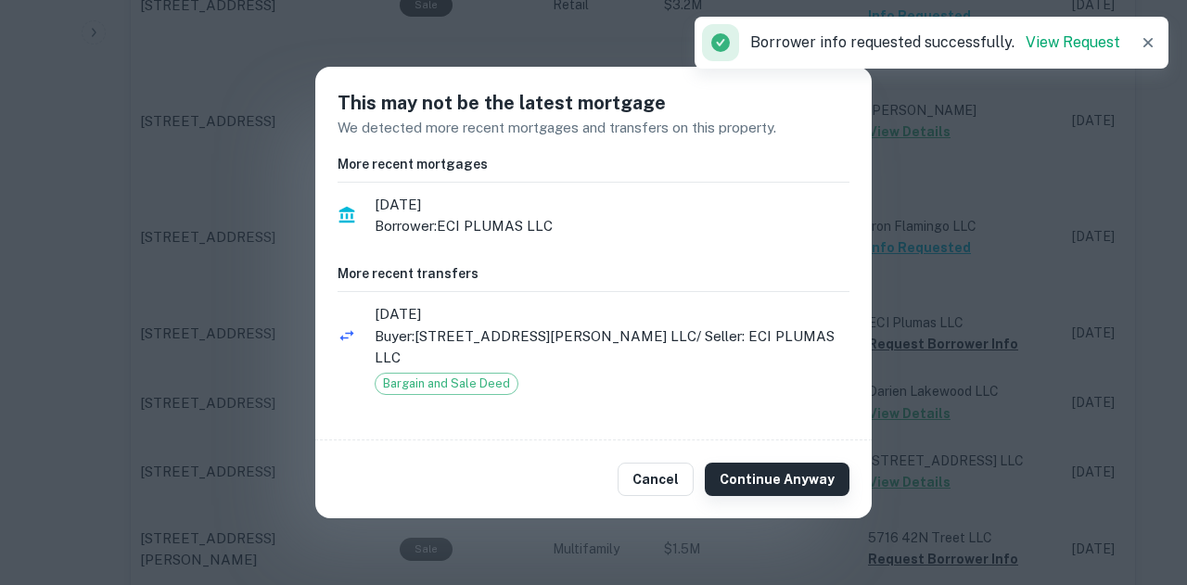
click at [763, 455] on div "Cancel Continue Anyway" at bounding box center [593, 480] width 557 height 78
click at [770, 463] on button "Continue Anyway" at bounding box center [777, 479] width 145 height 33
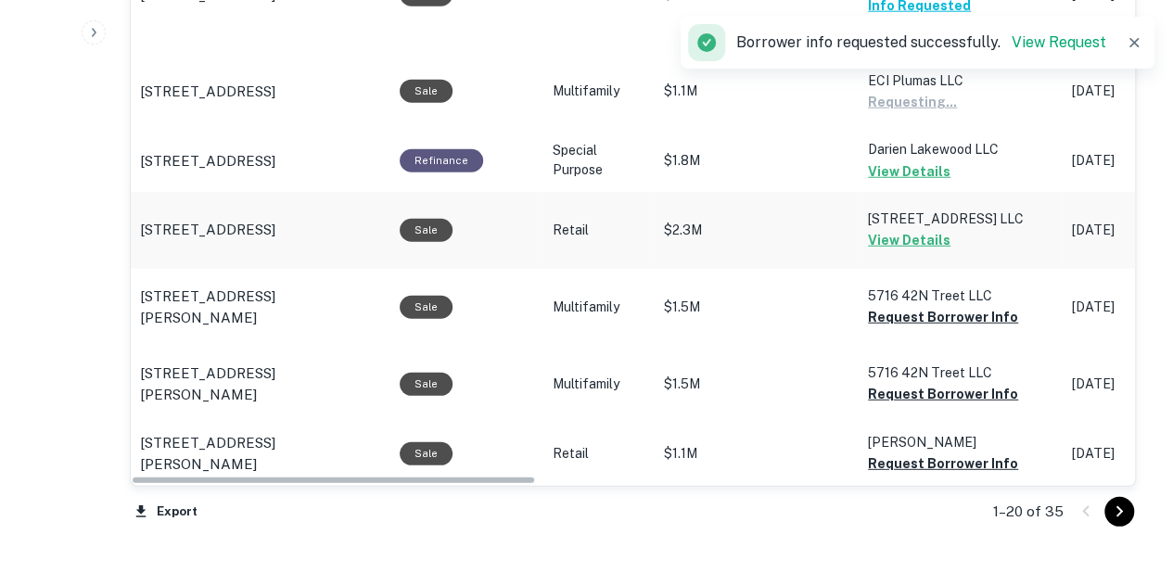
scroll to position [2503, 0]
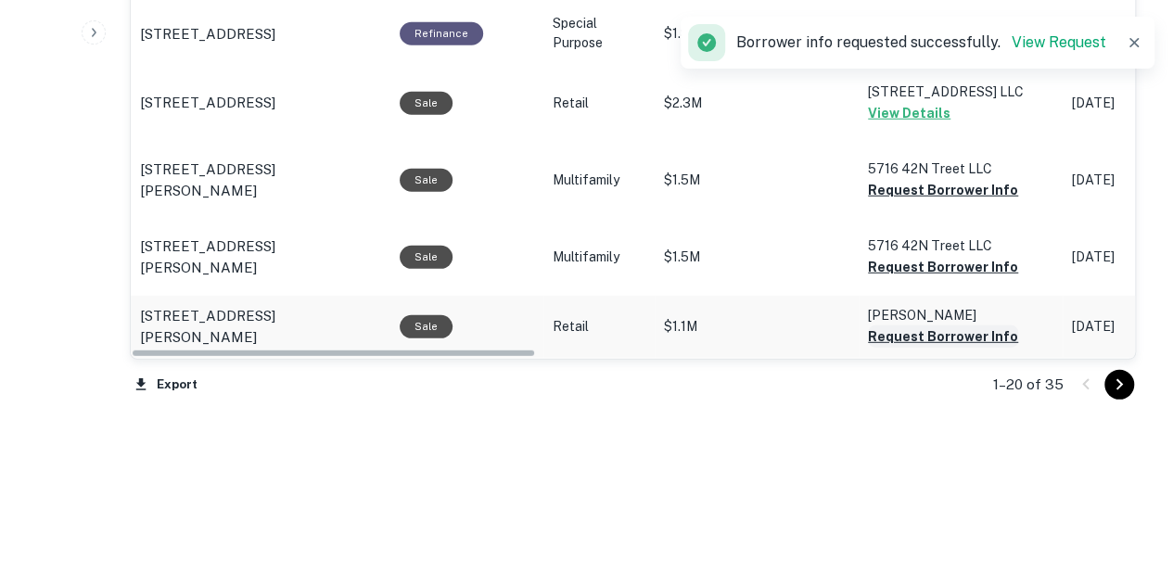
click at [941, 346] on button "Request Borrower Info" at bounding box center [943, 337] width 150 height 22
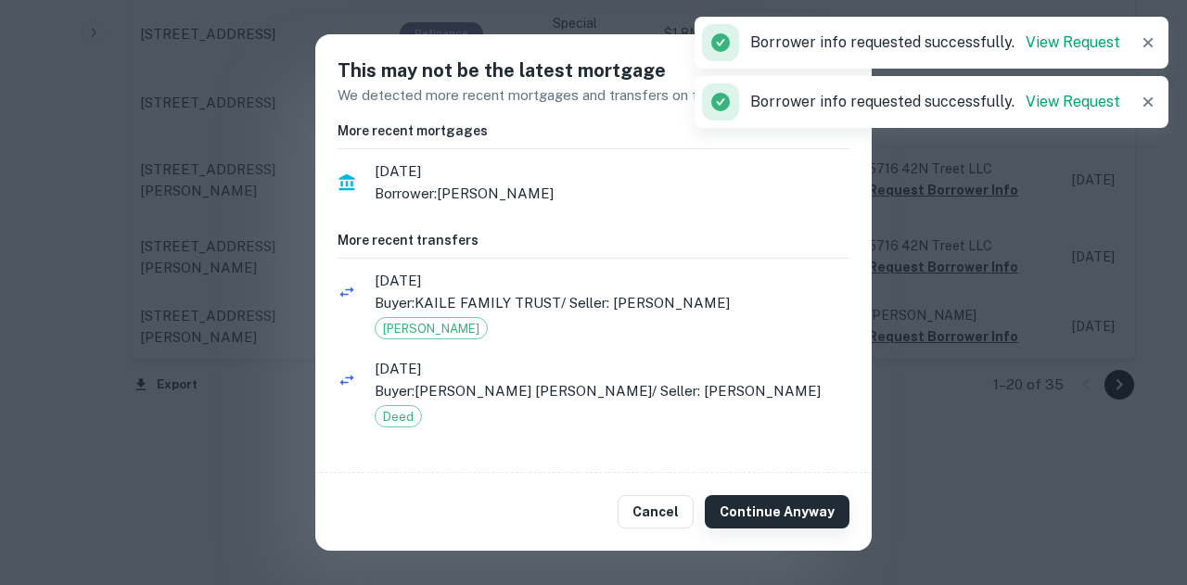
click at [787, 509] on button "Continue Anyway" at bounding box center [777, 511] width 145 height 33
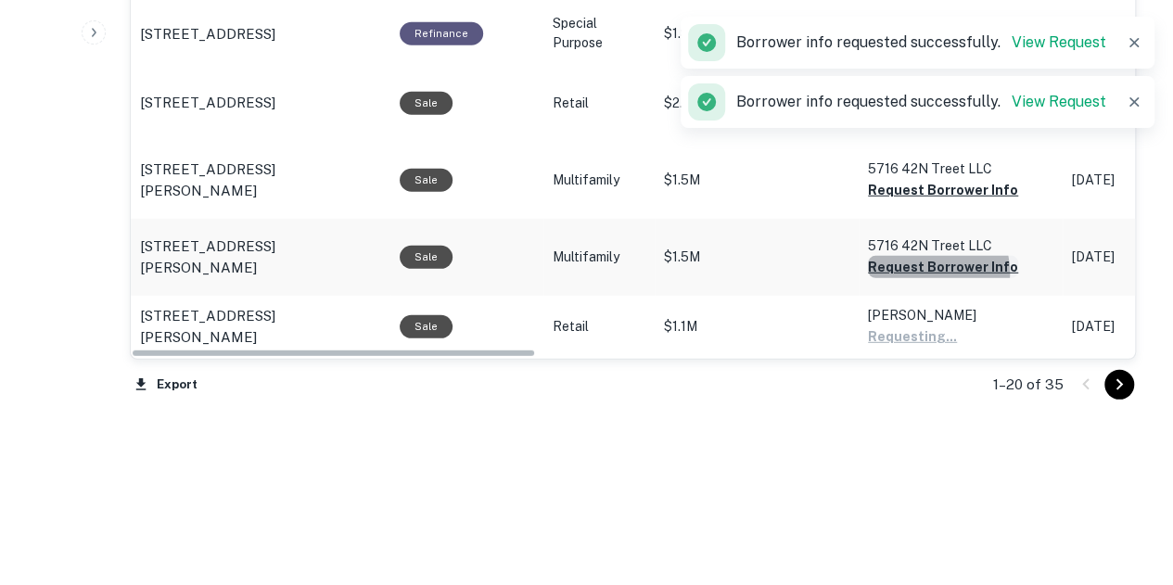
click at [926, 270] on button "Request Borrower Info" at bounding box center [943, 267] width 150 height 22
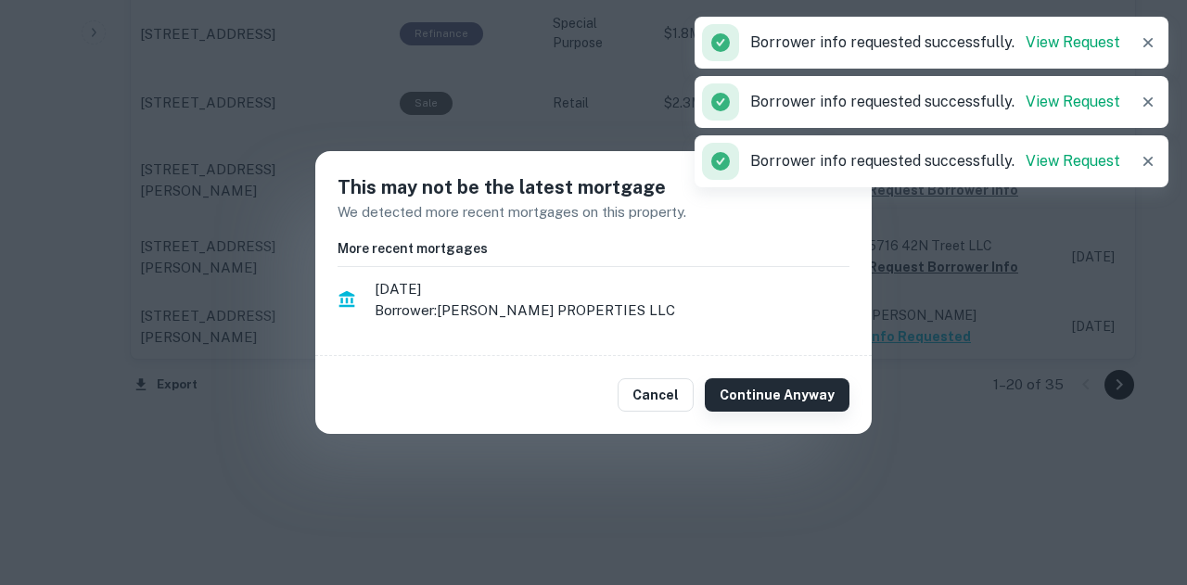
click at [839, 401] on button "Continue Anyway" at bounding box center [777, 394] width 145 height 33
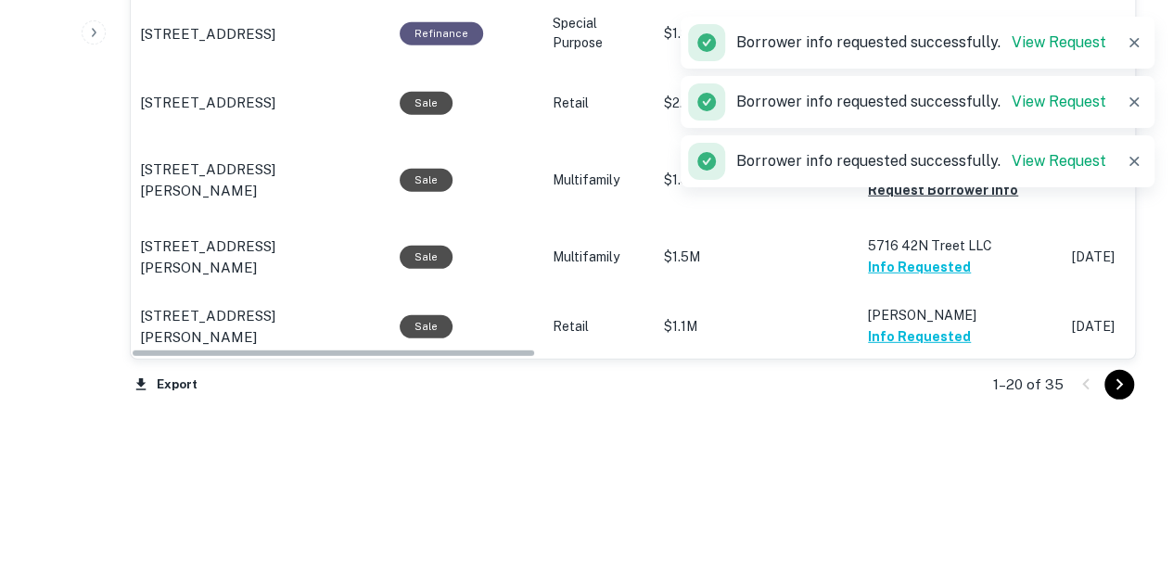
click at [976, 185] on div "Borrower info requested successfully. View Request" at bounding box center [918, 161] width 474 height 52
click at [978, 186] on div "Borrower info requested successfully. View Request" at bounding box center [918, 161] width 474 height 52
click at [978, 189] on div "Borrower info requested successfully. View Request" at bounding box center [918, 161] width 474 height 59
click at [972, 185] on div "Borrower info requested successfully. View Request" at bounding box center [918, 161] width 474 height 52
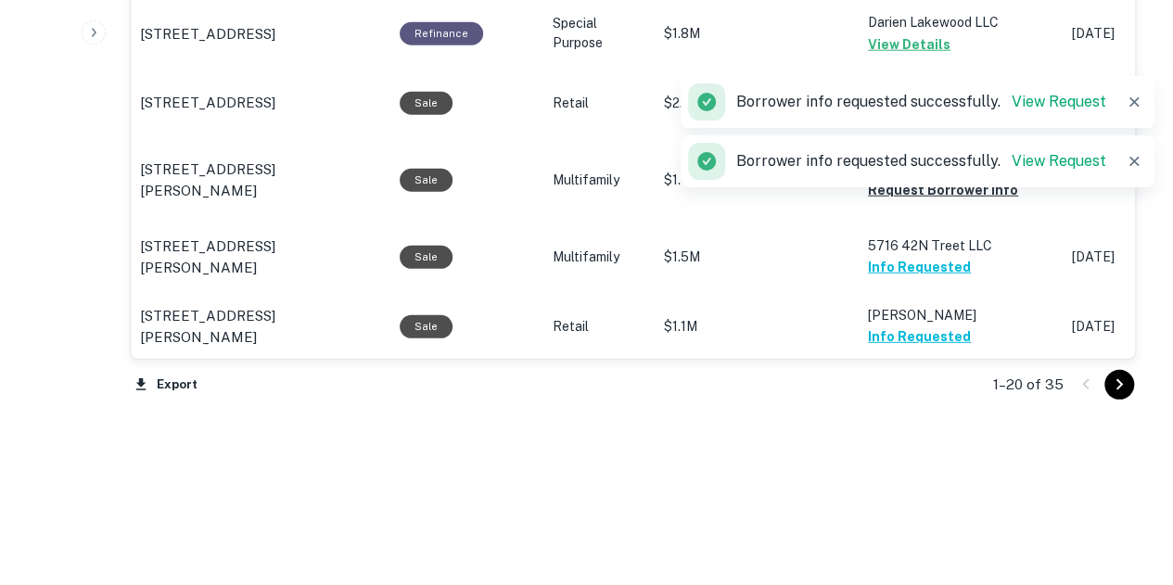
click at [968, 187] on div "Borrower info requested successfully. View Request" at bounding box center [918, 162] width 474 height 56
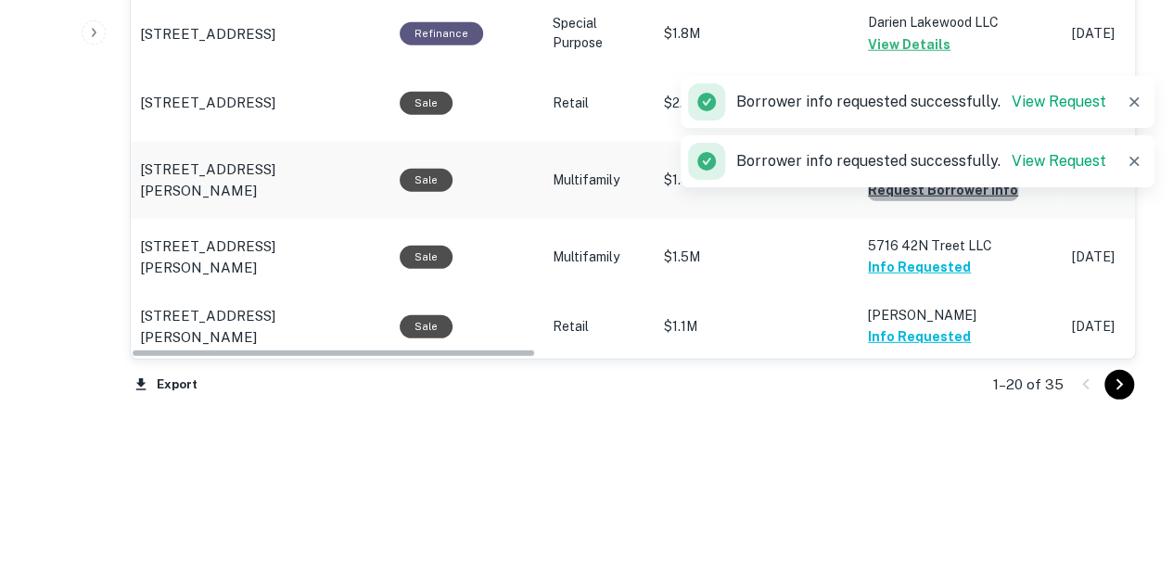
click at [963, 196] on button "Request Borrower Info" at bounding box center [943, 190] width 150 height 22
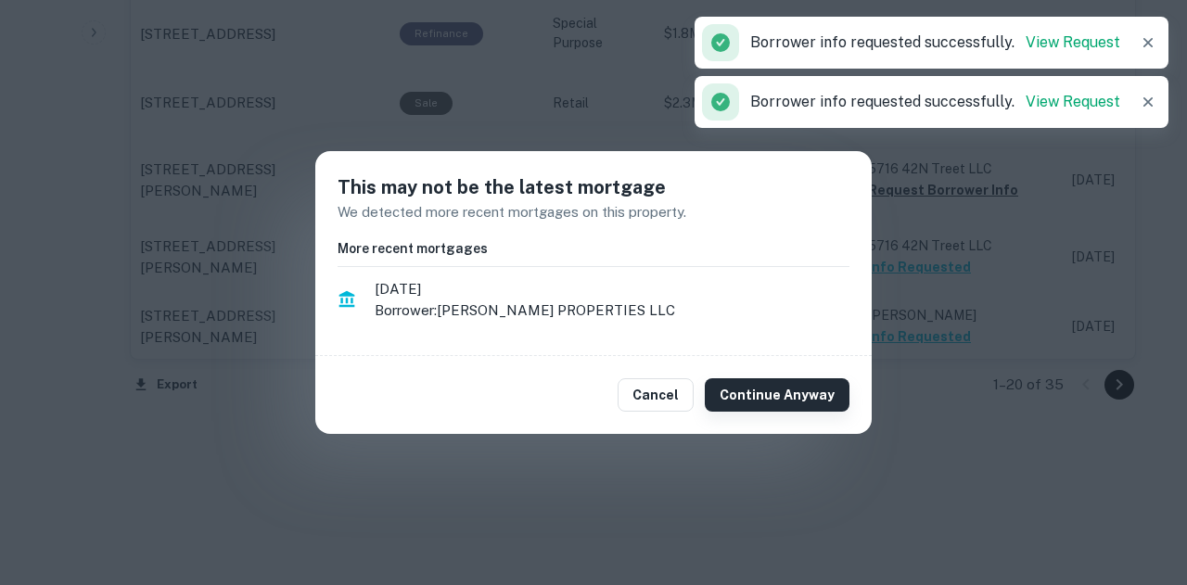
click at [774, 389] on button "Continue Anyway" at bounding box center [777, 394] width 145 height 33
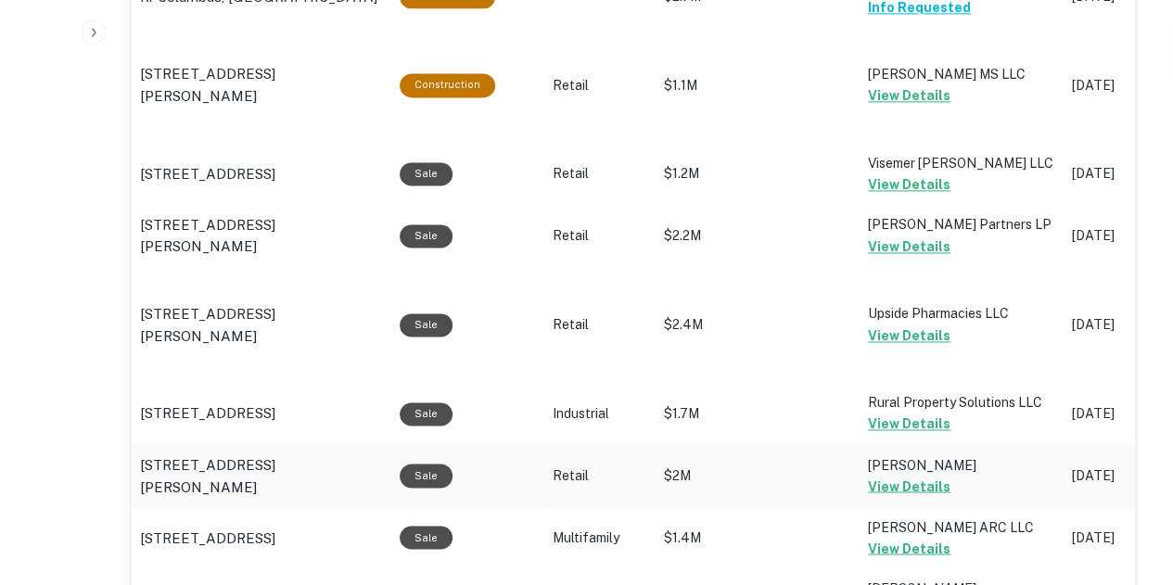
scroll to position [1482, 0]
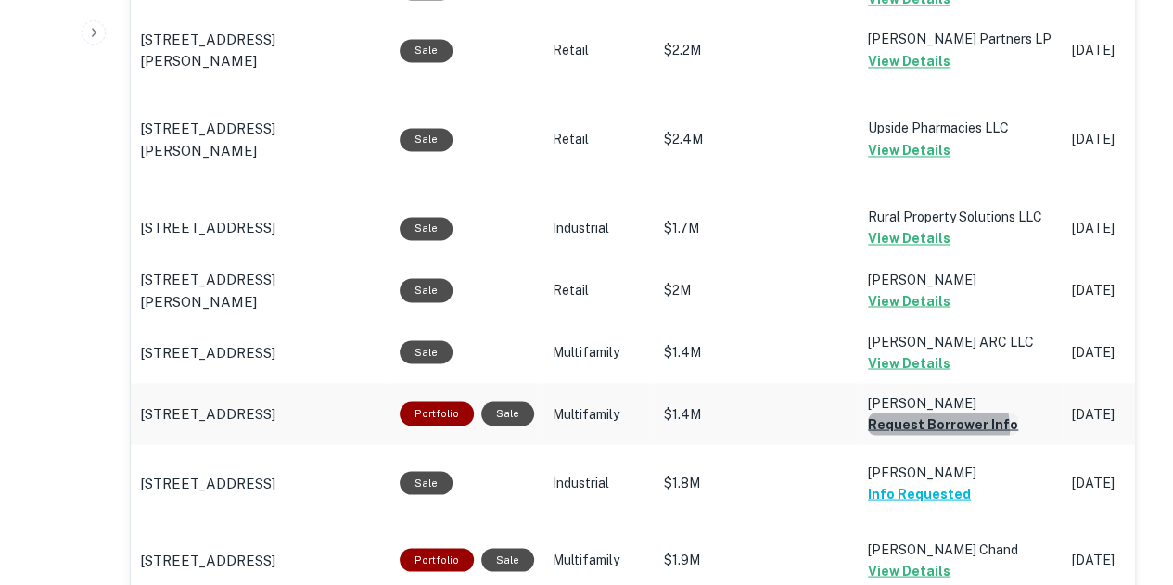
click at [930, 428] on button "Request Borrower Info" at bounding box center [943, 424] width 150 height 22
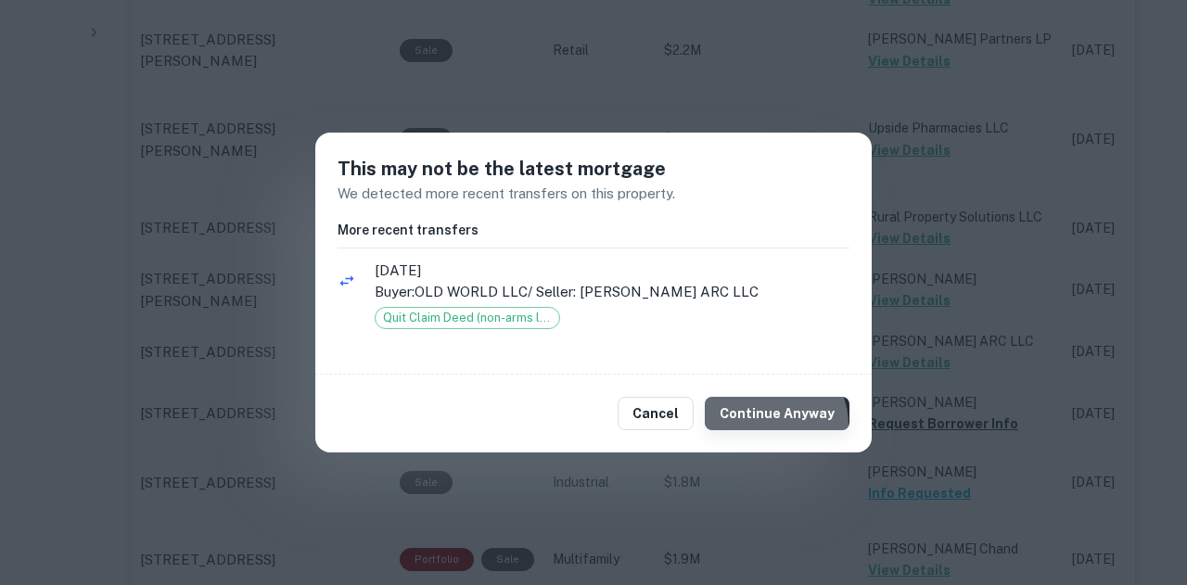
click at [777, 425] on button "Continue Anyway" at bounding box center [777, 413] width 145 height 33
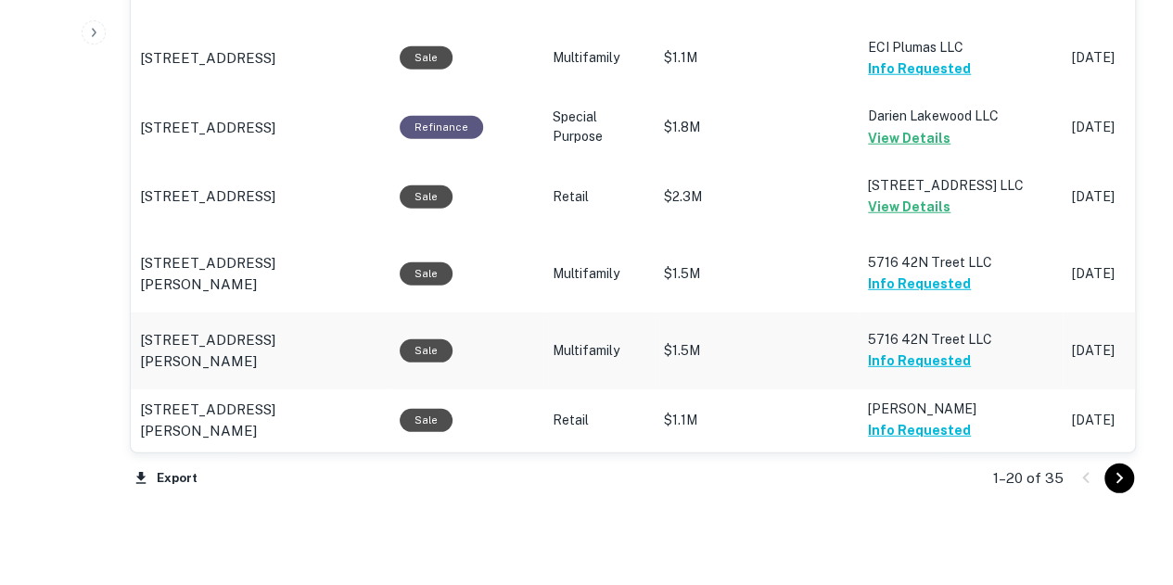
scroll to position [2503, 0]
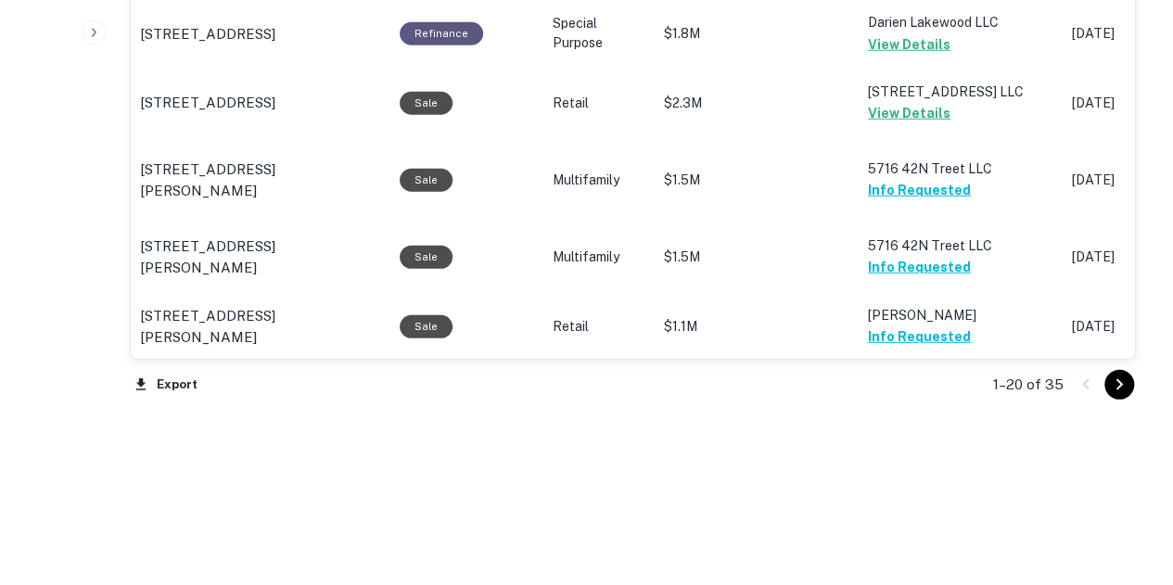
click at [1105, 376] on button "Go to next page" at bounding box center [1120, 385] width 30 height 30
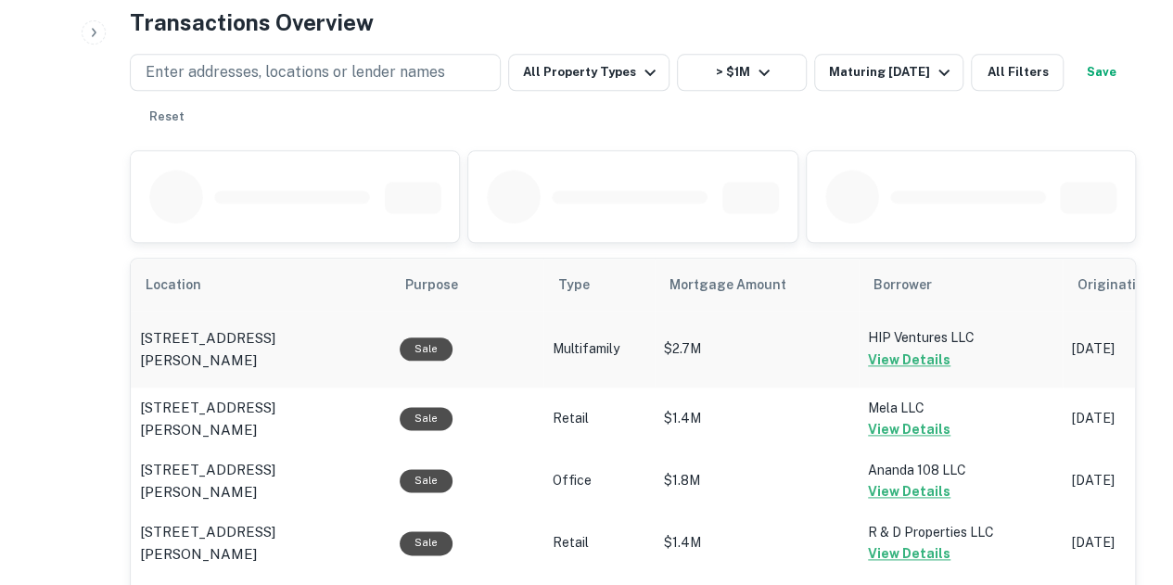
scroll to position [1415, 0]
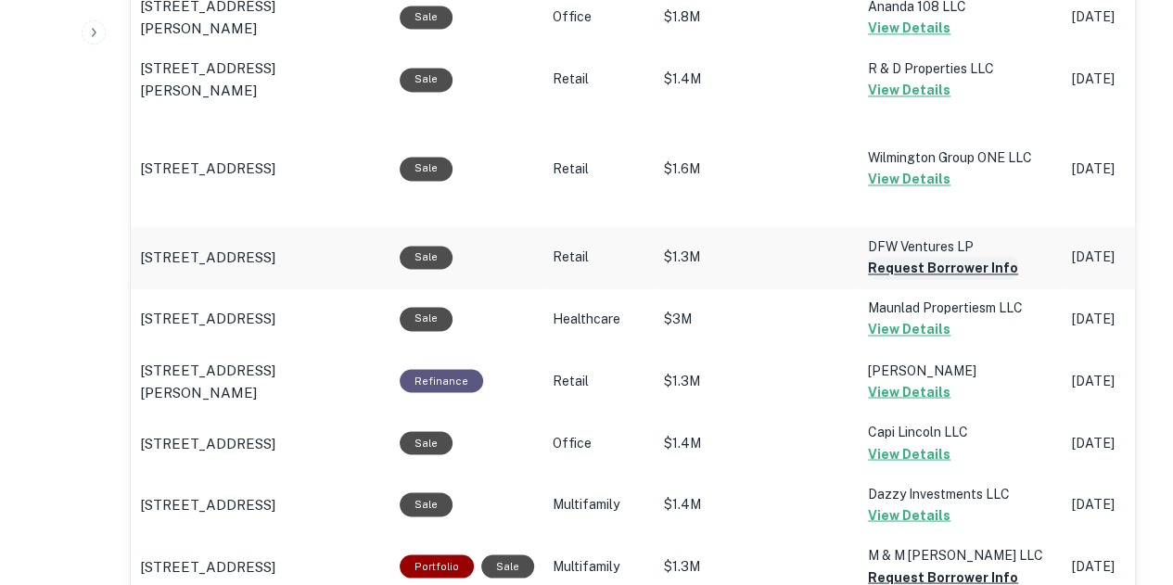
click at [940, 257] on button "Request Borrower Info" at bounding box center [943, 268] width 150 height 22
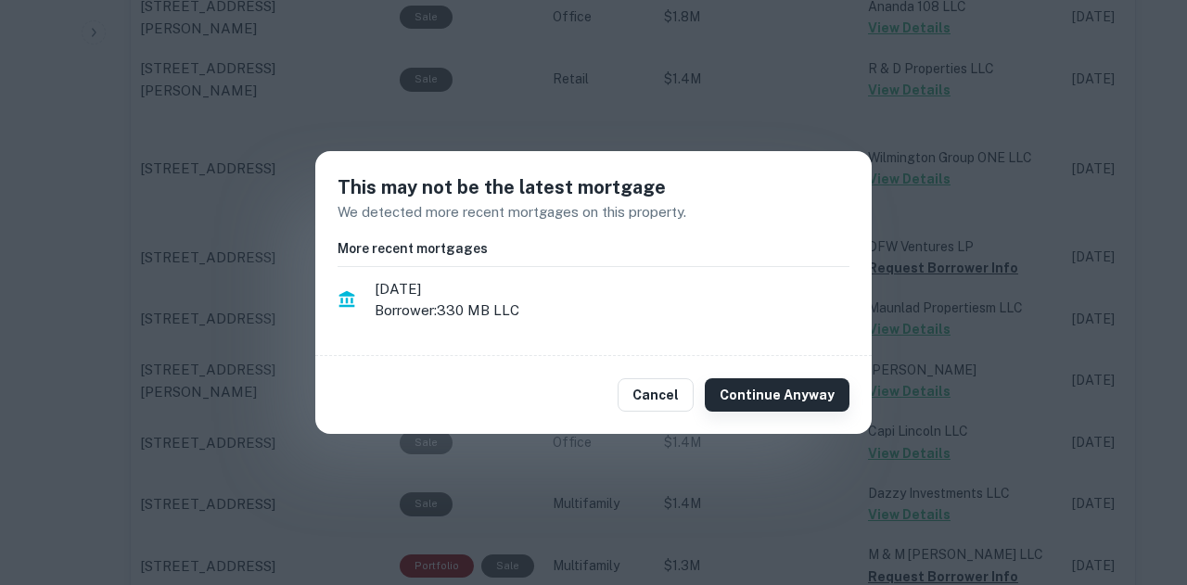
drag, startPoint x: 834, startPoint y: 341, endPoint x: 805, endPoint y: 397, distance: 62.6
click at [832, 347] on div "This may not be the latest mortgage We detected more recent mortgages on this p…" at bounding box center [593, 253] width 557 height 205
click at [805, 397] on button "Continue Anyway" at bounding box center [777, 394] width 145 height 33
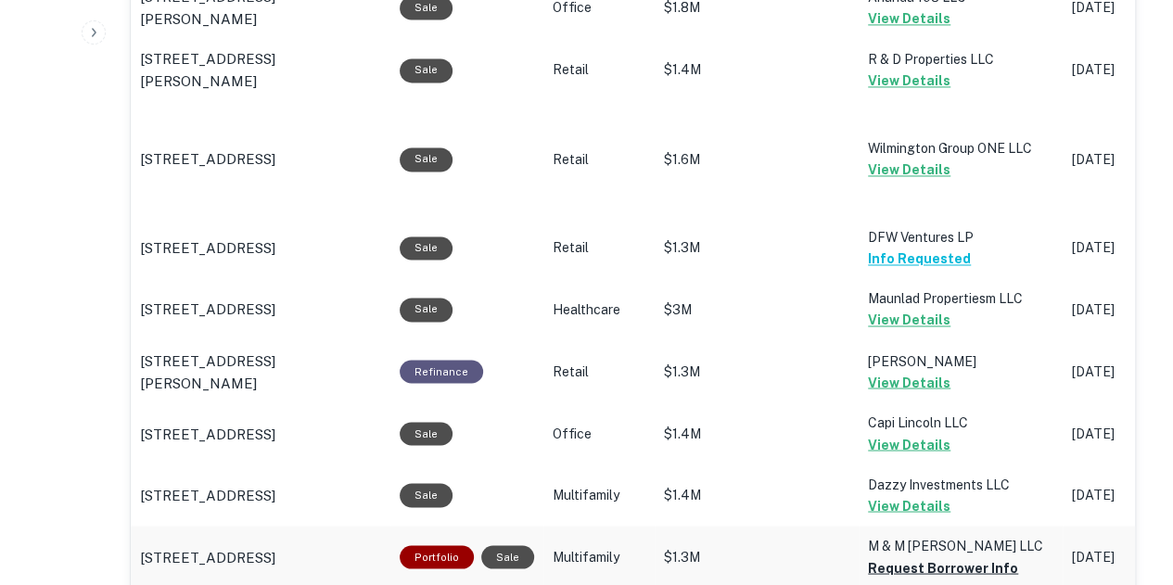
scroll to position [1601, 0]
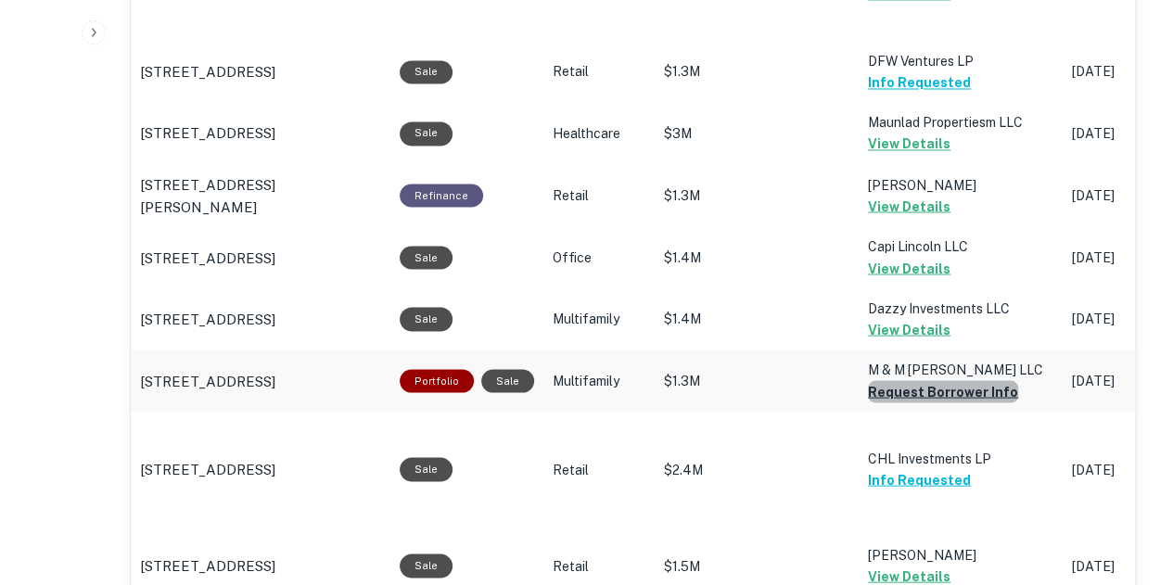
drag, startPoint x: 949, startPoint y: 383, endPoint x: 948, endPoint y: 392, distance: 9.3
click at [948, 392] on button "Request Borrower Info" at bounding box center [943, 391] width 150 height 22
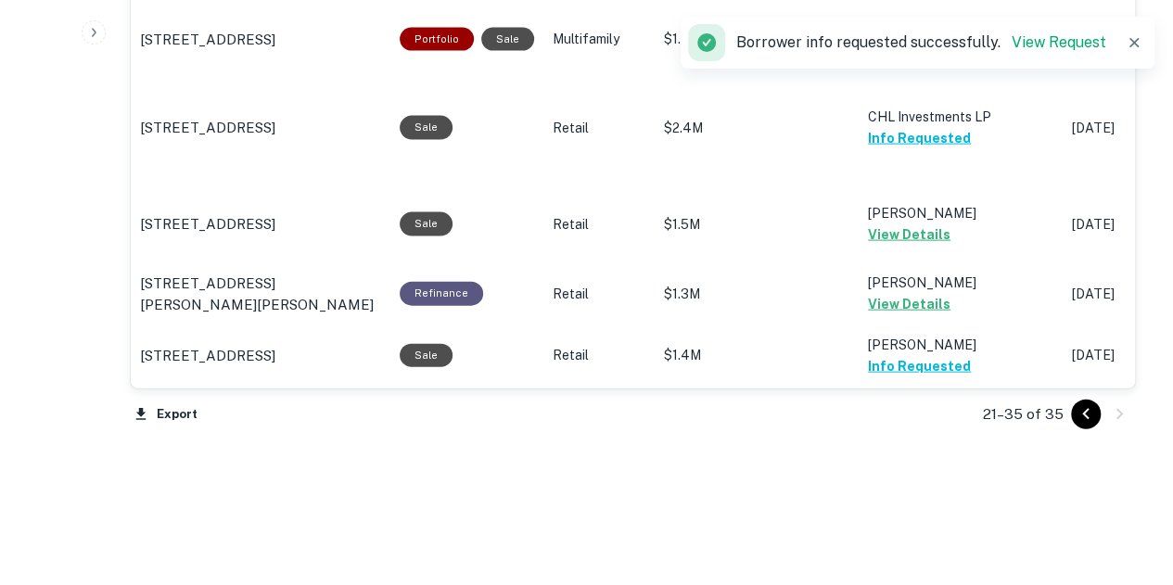
scroll to position [1972, 0]
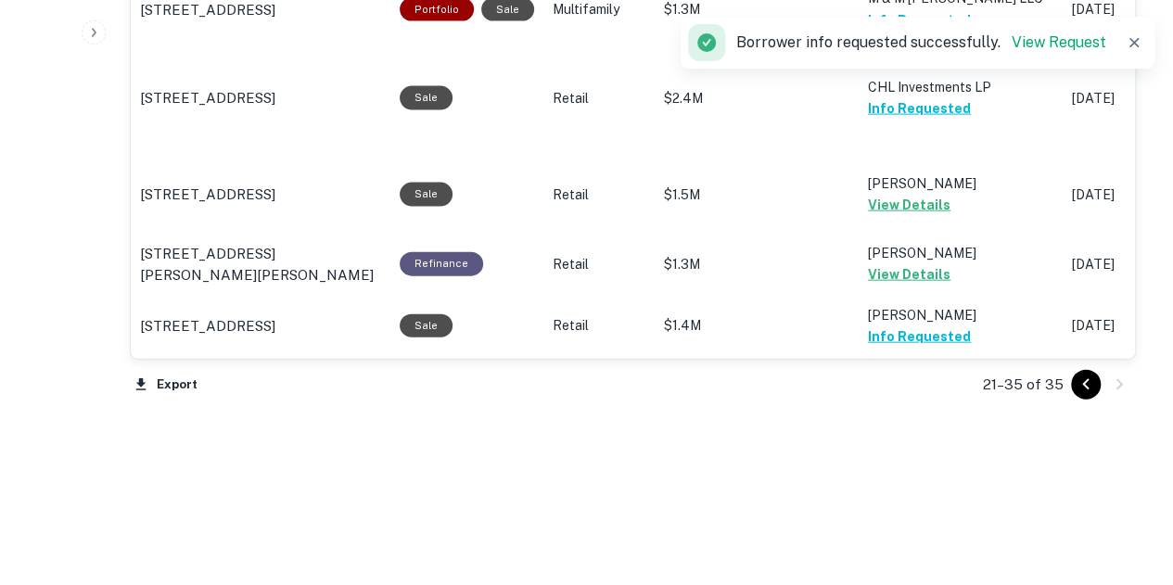
click at [1076, 382] on icon "Go to previous page" at bounding box center [1086, 385] width 22 height 22
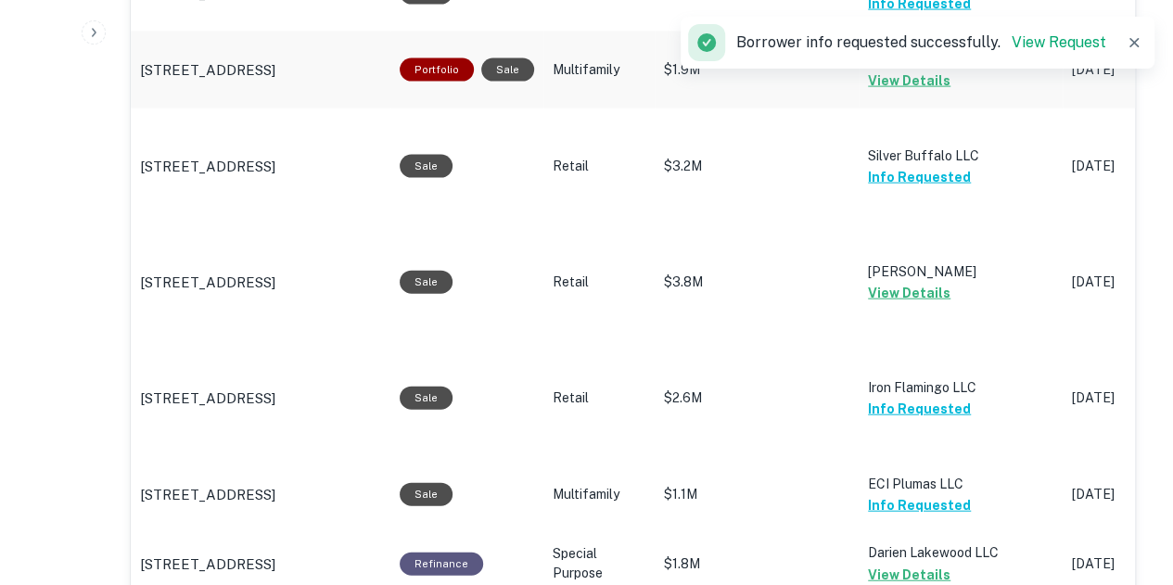
scroll to position [1857, 0]
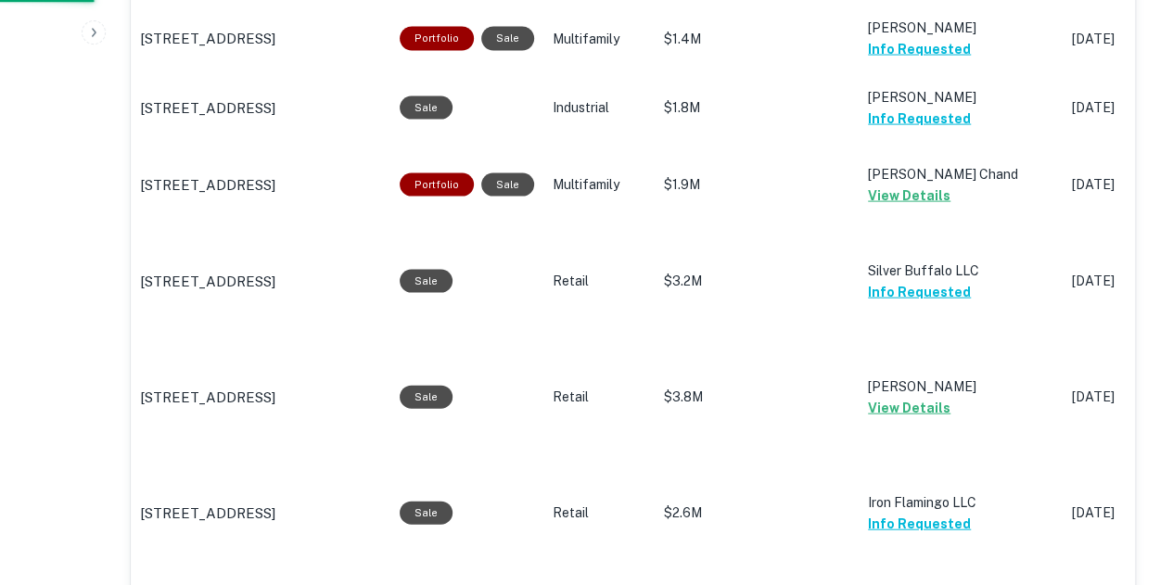
scroll to position [742, 0]
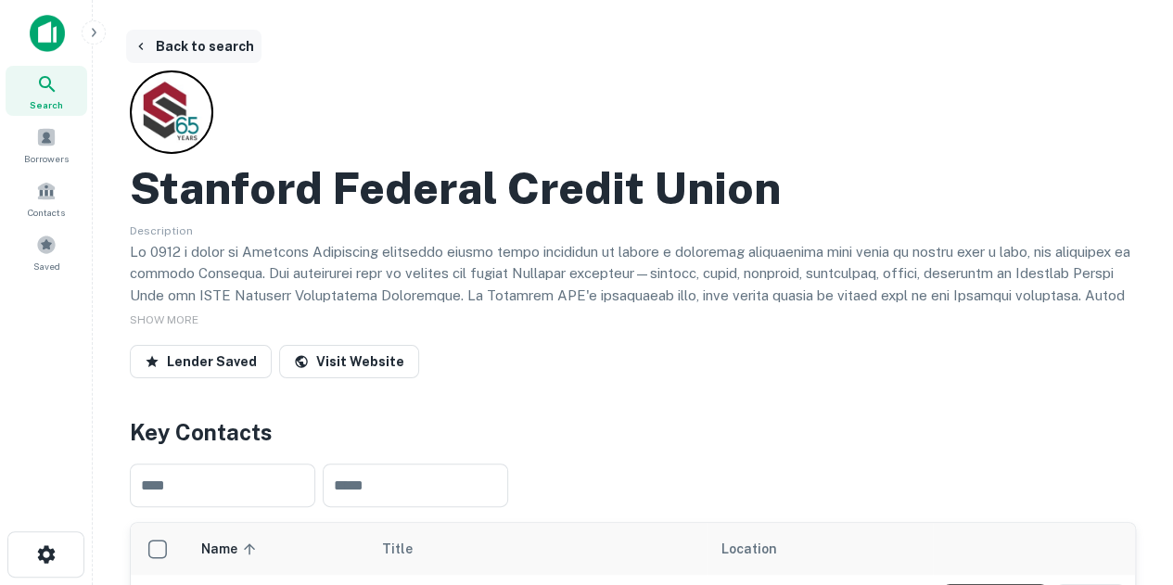
click at [147, 46] on icon "button" at bounding box center [141, 46] width 15 height 15
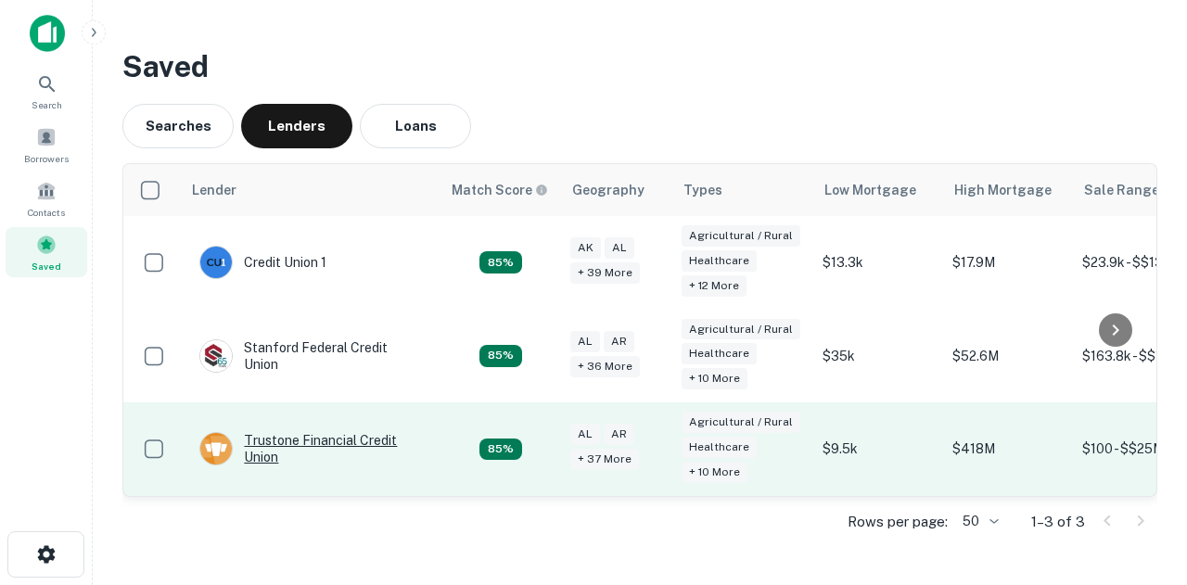
click at [373, 432] on div "Trustone Financial Credit Union" at bounding box center [310, 448] width 223 height 33
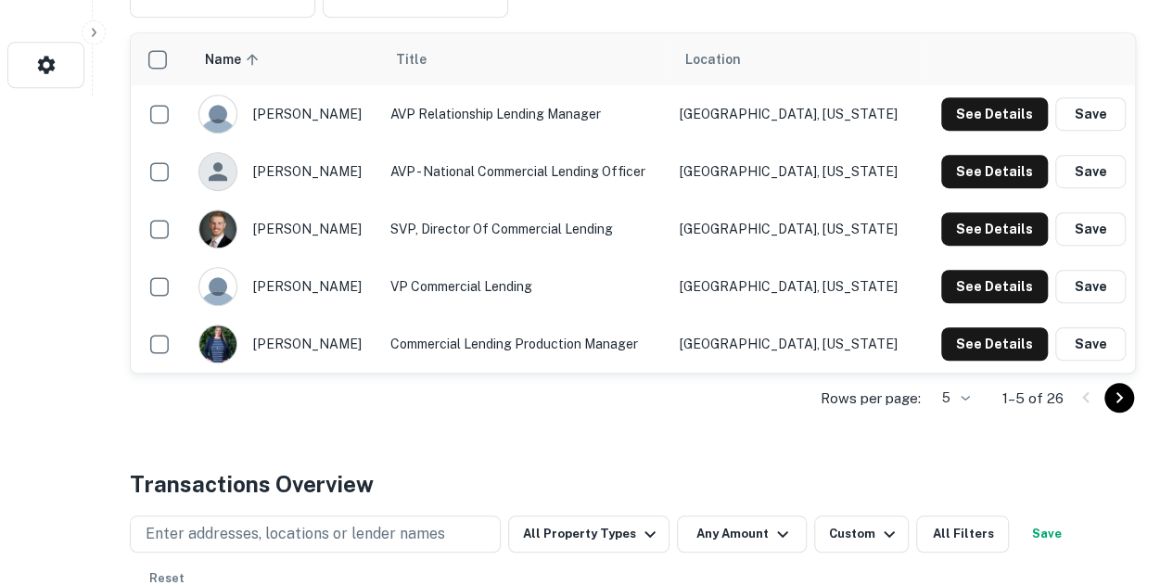
scroll to position [742, 0]
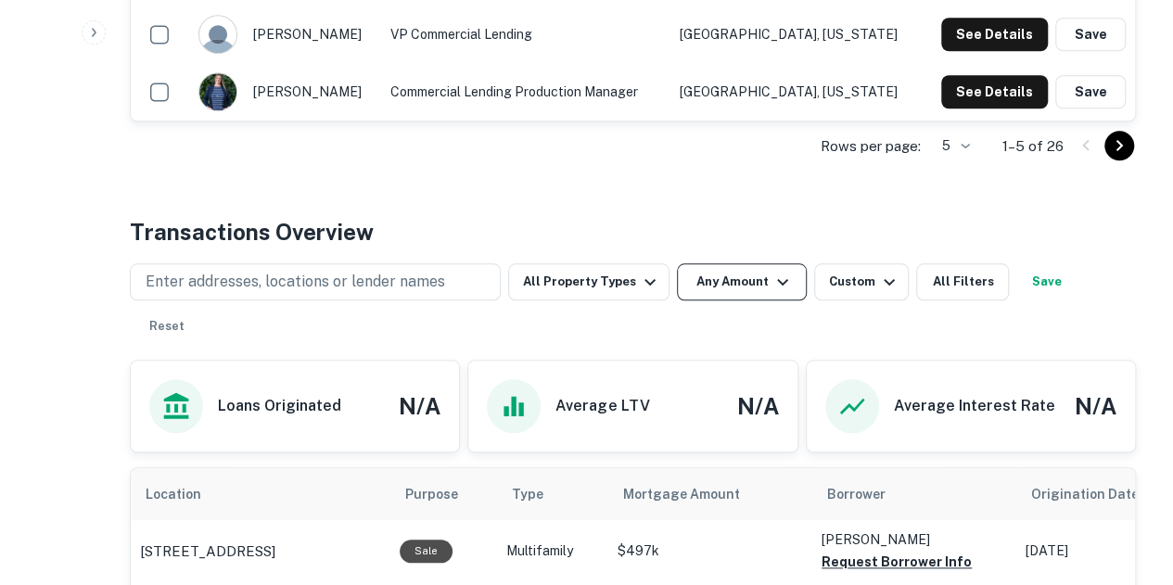
click at [708, 262] on div "Enter addresses, locations or lender names All Property Types Any Amount Custom…" at bounding box center [633, 297] width 1006 height 96
click at [716, 287] on button "Any Amount" at bounding box center [742, 281] width 130 height 37
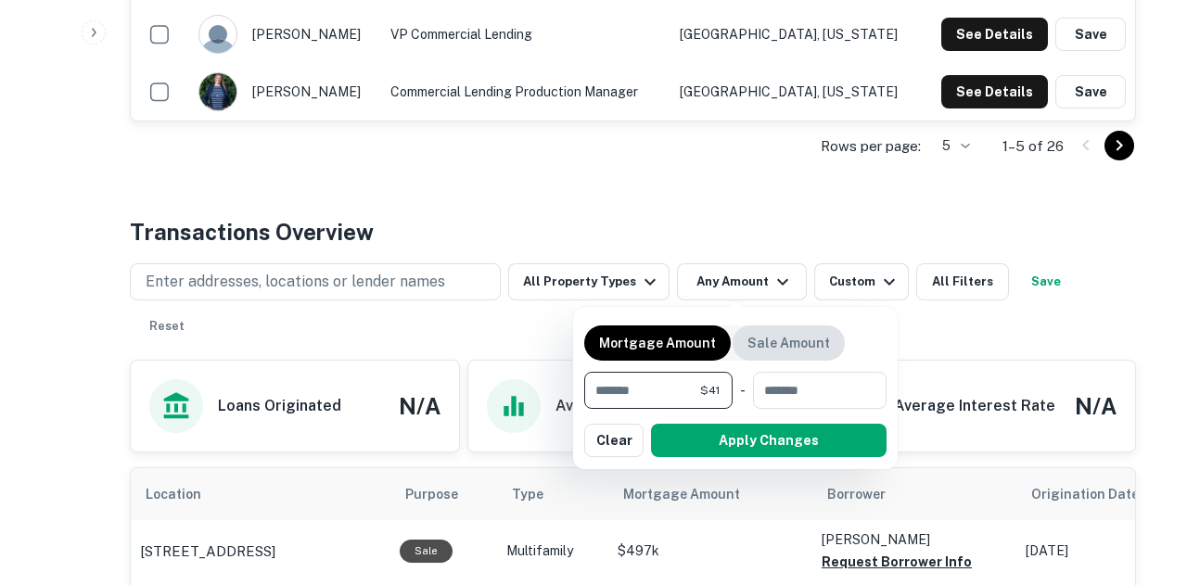
type input "*"
type input "*******"
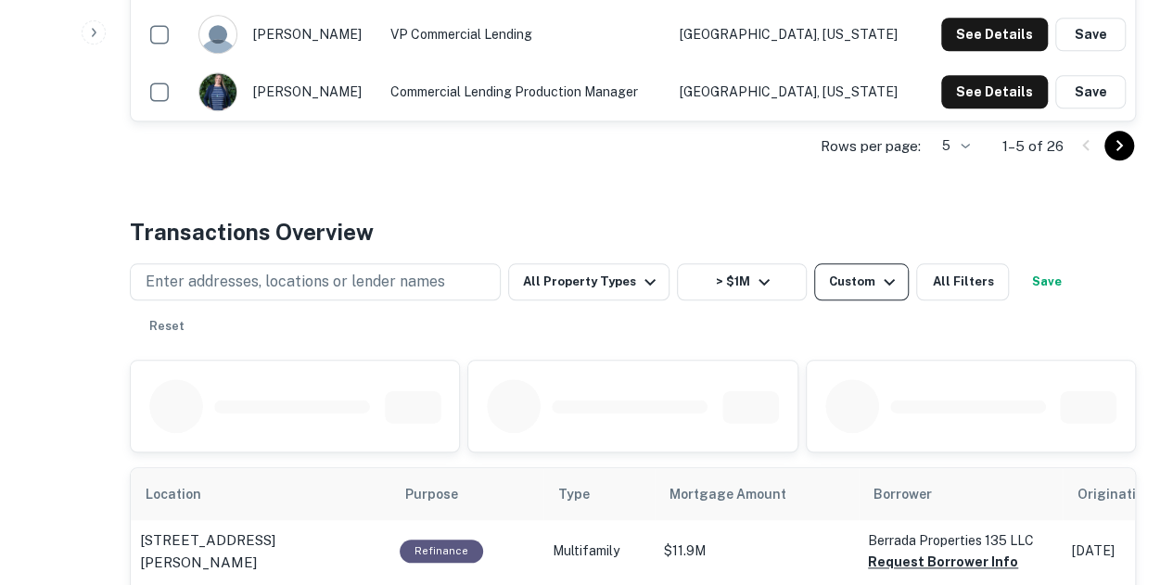
click at [839, 275] on div "Custom" at bounding box center [864, 282] width 71 height 22
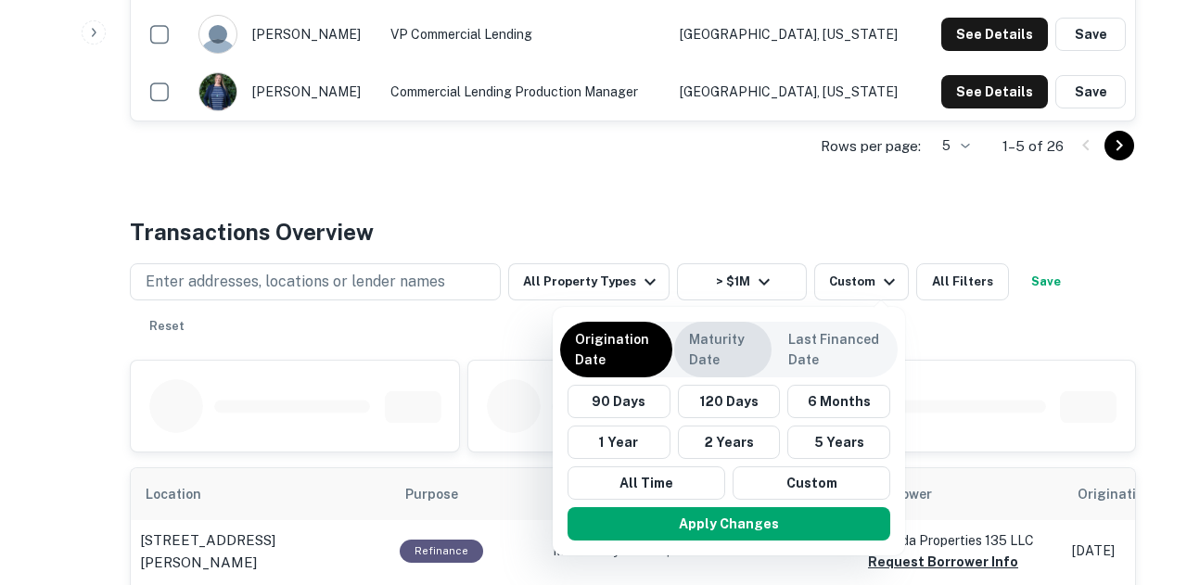
click at [750, 346] on p "Maturity Date" at bounding box center [723, 349] width 68 height 41
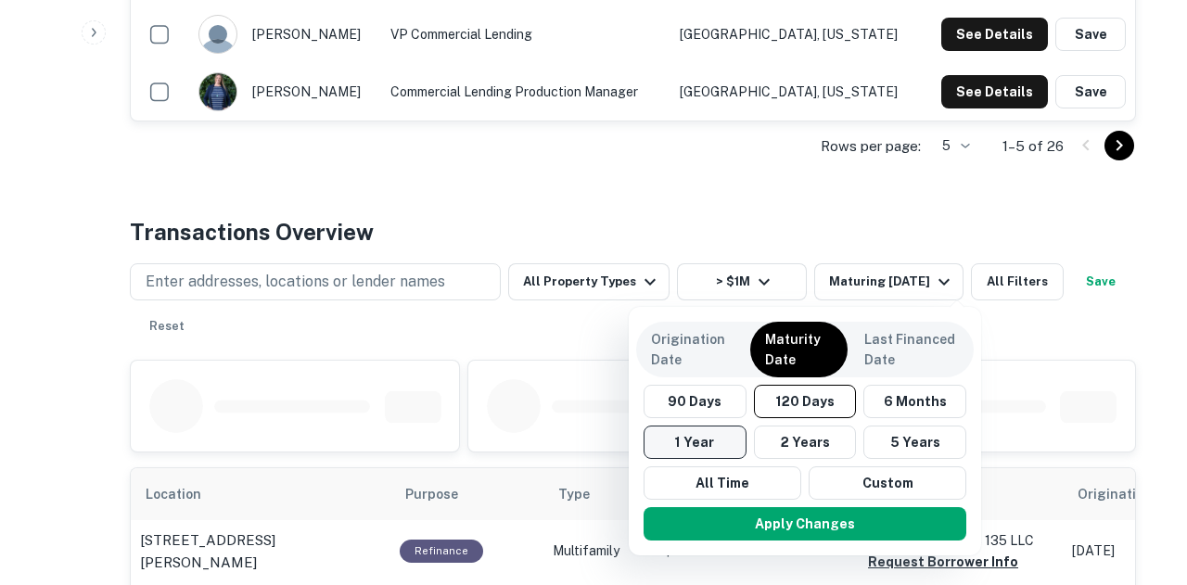
click at [659, 440] on button "1 Year" at bounding box center [695, 442] width 103 height 33
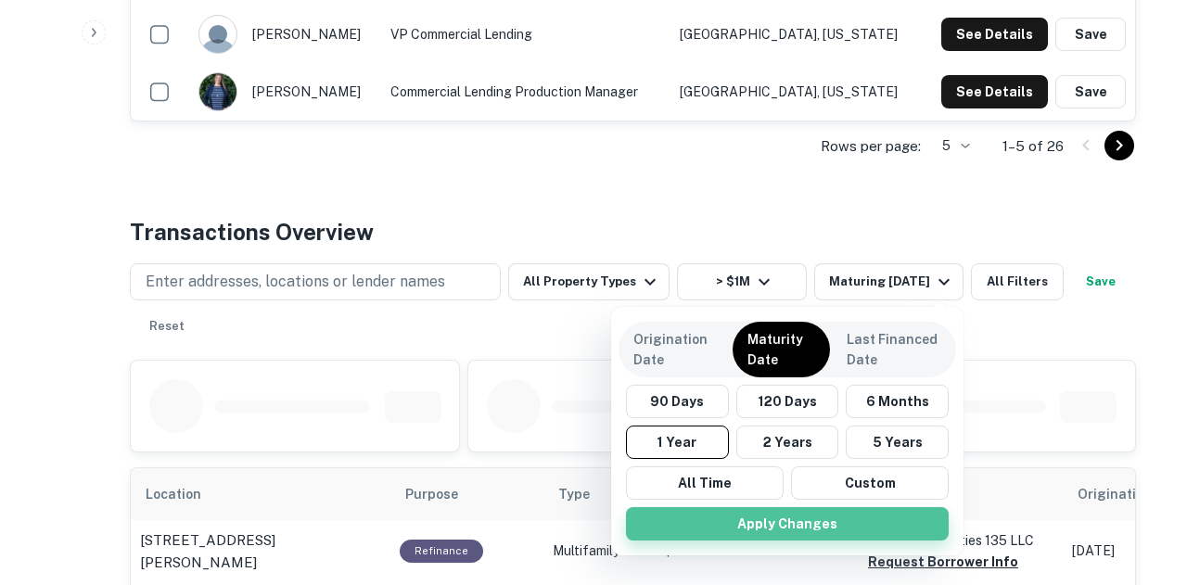
click at [699, 520] on button "Apply Changes" at bounding box center [787, 523] width 323 height 33
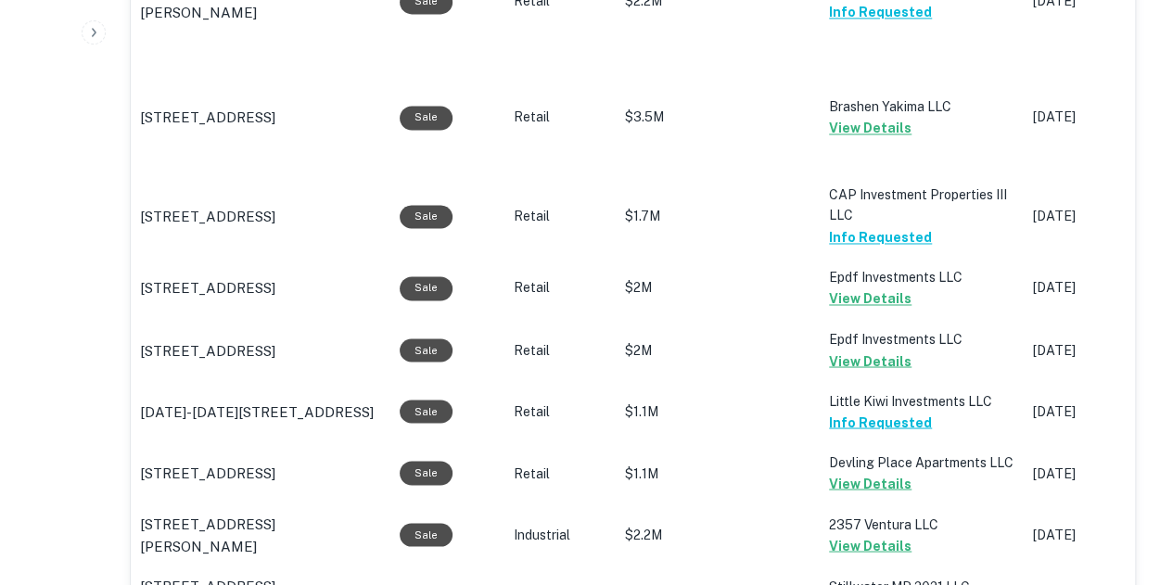
scroll to position [1113, 0]
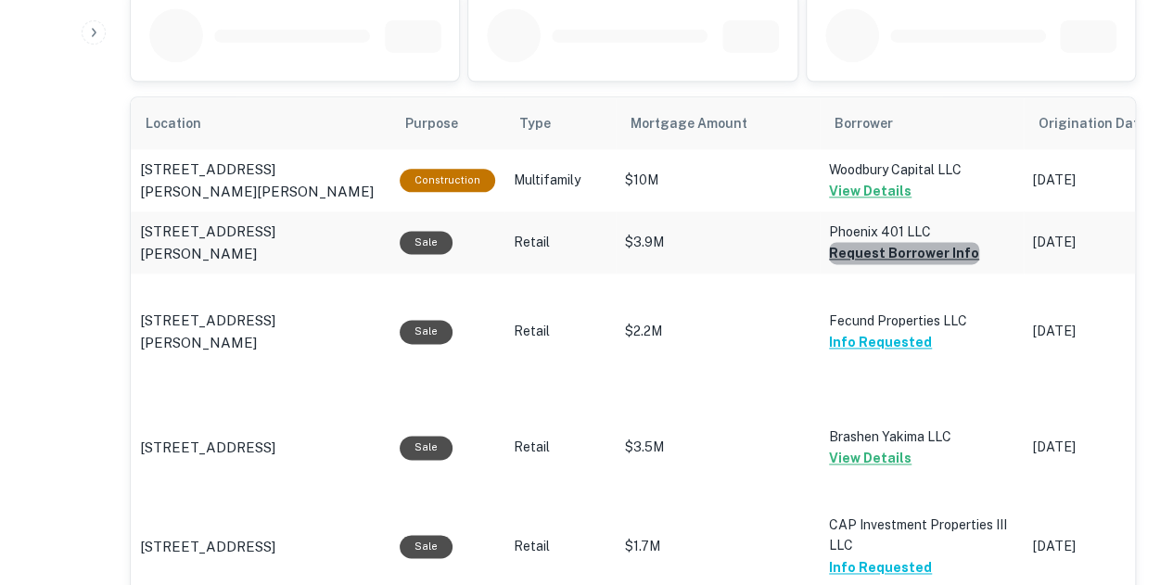
click at [925, 259] on button "Request Borrower Info" at bounding box center [904, 253] width 150 height 22
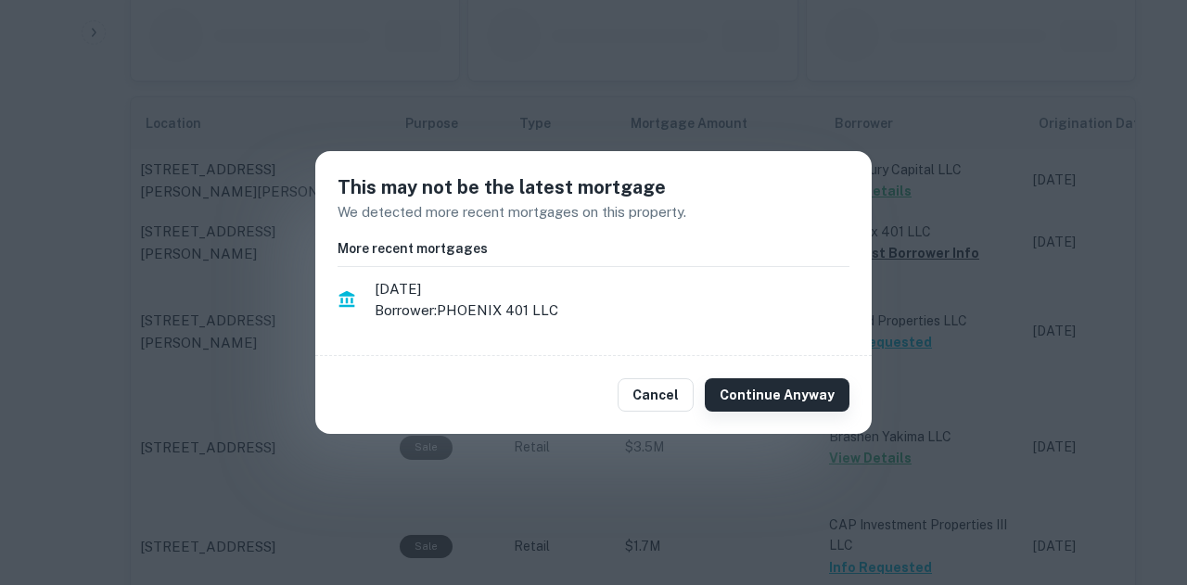
drag, startPoint x: 801, startPoint y: 368, endPoint x: 803, endPoint y: 385, distance: 16.8
click at [803, 385] on div "Cancel Continue Anyway" at bounding box center [593, 395] width 557 height 78
click at [803, 385] on button "Continue Anyway" at bounding box center [777, 394] width 145 height 33
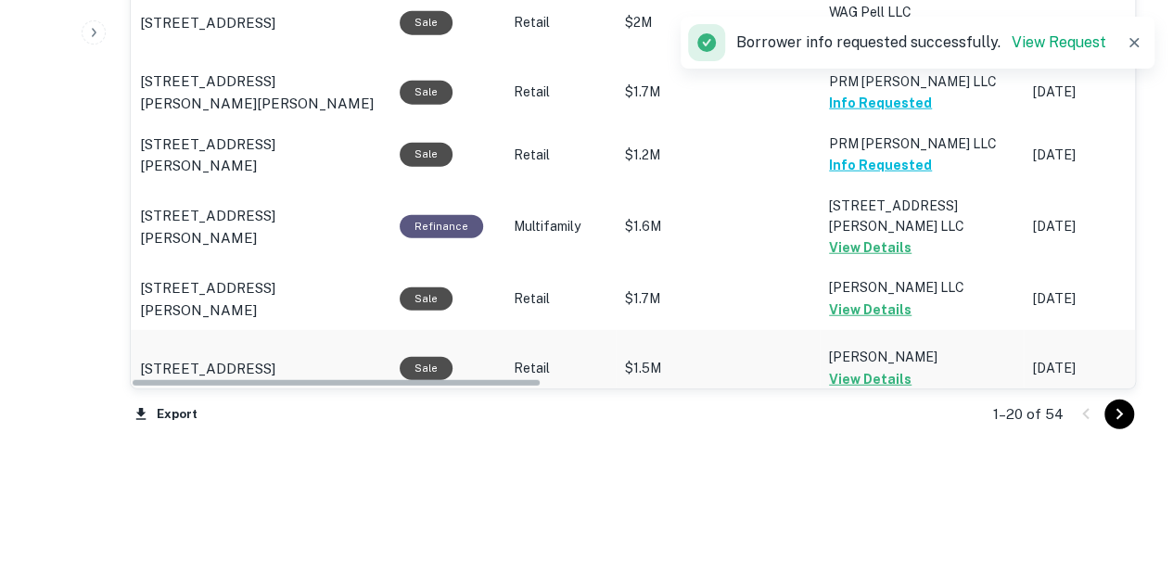
scroll to position [2302, 0]
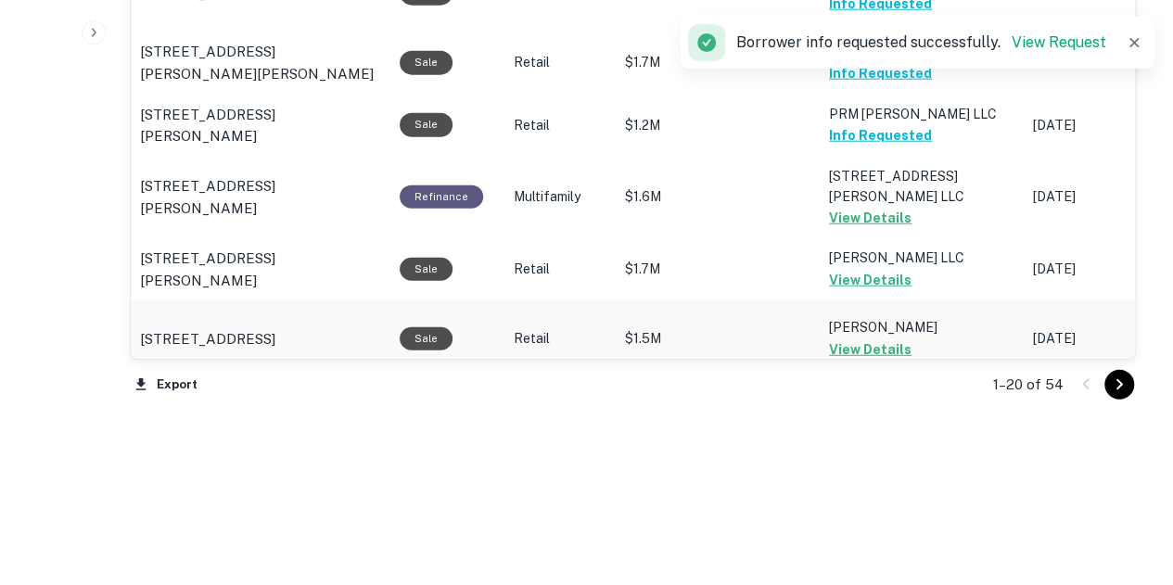
click at [1103, 381] on div at bounding box center [1102, 385] width 63 height 30
click at [1119, 398] on div "1–20 of 54" at bounding box center [1053, 385] width 165 height 50
click at [1128, 383] on icon "Go to next page" at bounding box center [1119, 385] width 22 height 22
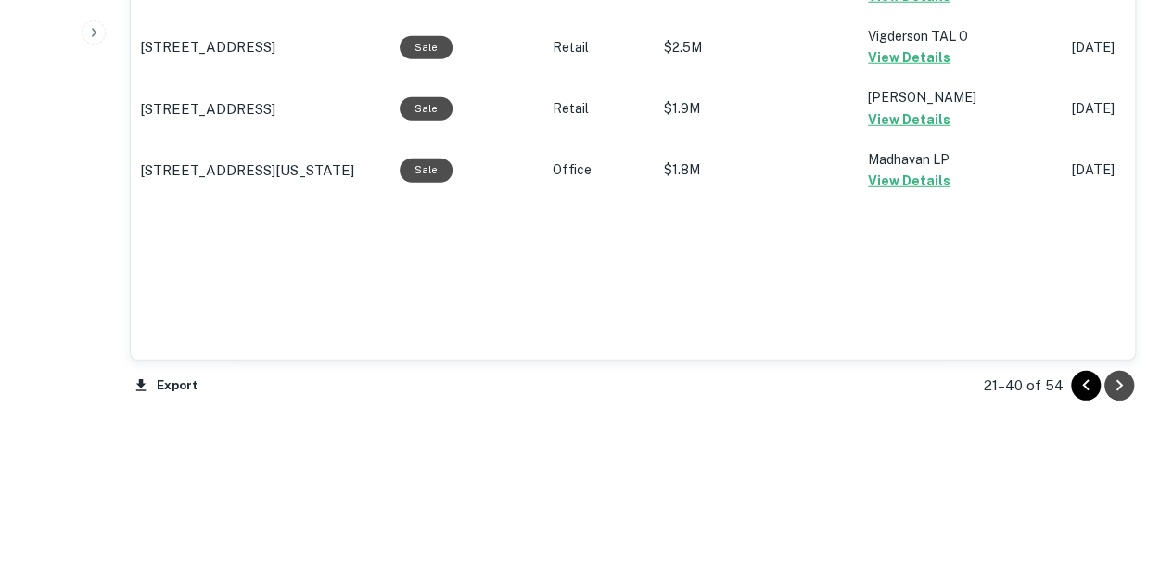
click at [1106, 383] on button "Go to next page" at bounding box center [1120, 386] width 30 height 30
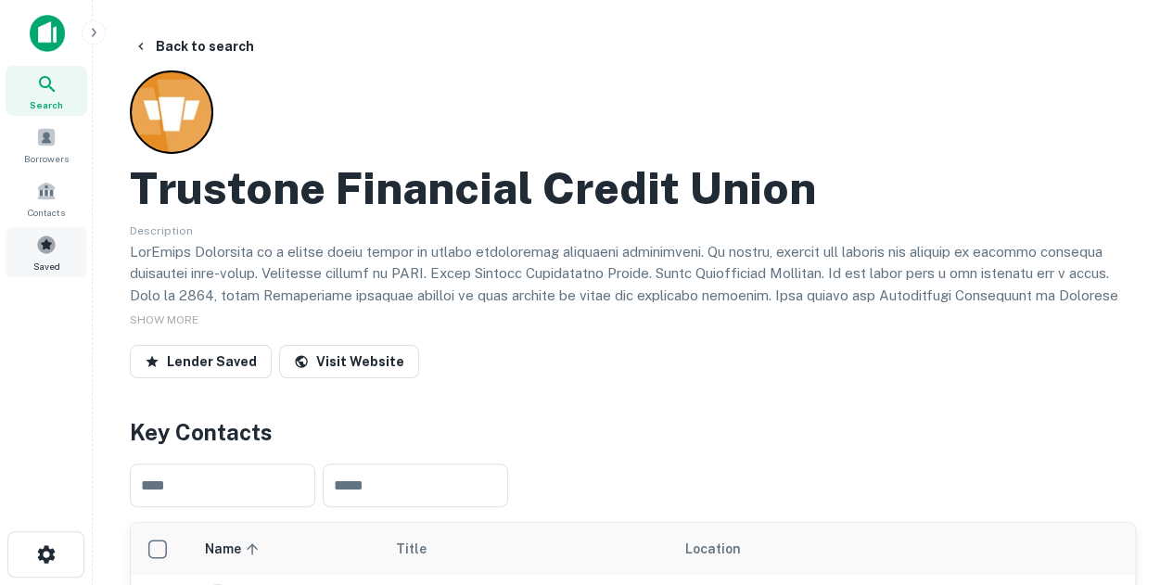
click at [19, 243] on div "Saved" at bounding box center [47, 252] width 82 height 50
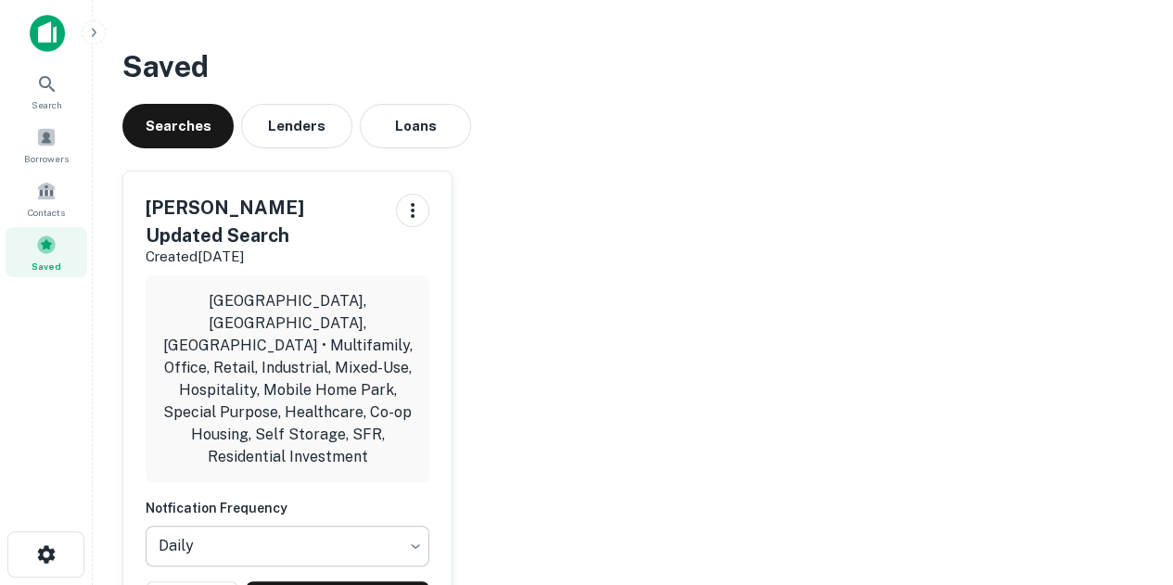
click at [341, 498] on body "Search Borrowers Contacts Saved Saved Searches Lenders Loans [PERSON_NAME] Upda…" at bounding box center [586, 292] width 1173 height 585
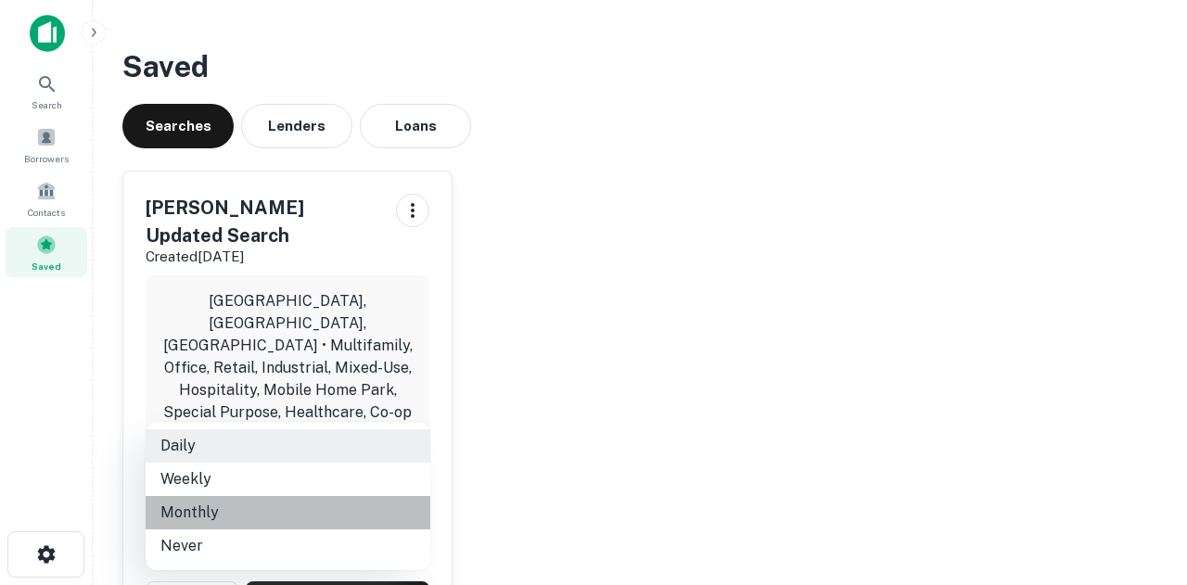
click at [349, 506] on li "Monthly" at bounding box center [288, 512] width 285 height 33
type input "*******"
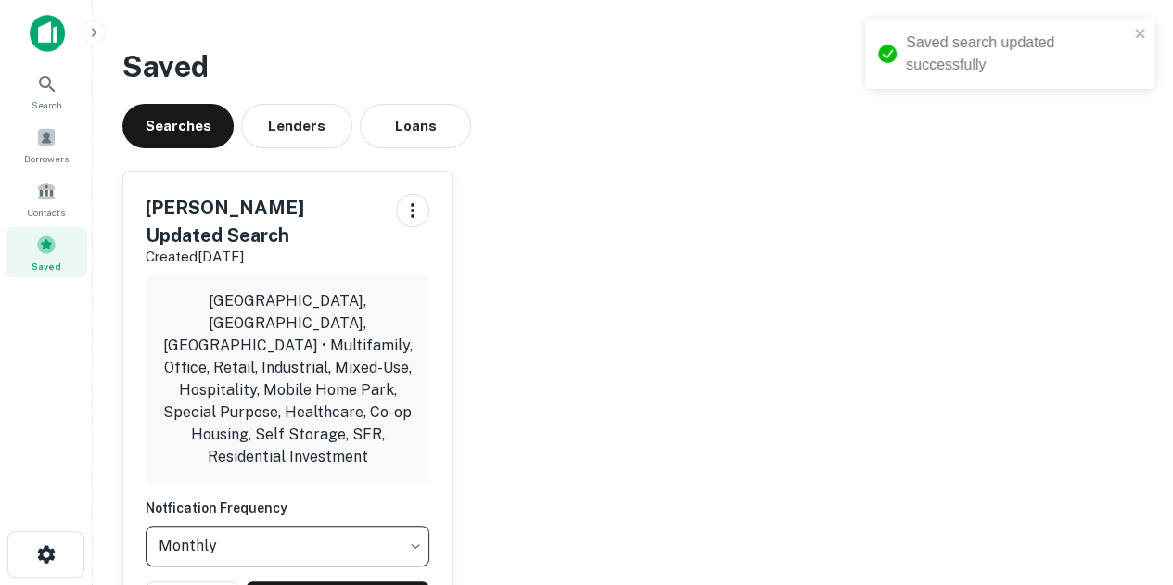
drag, startPoint x: 534, startPoint y: 490, endPoint x: 458, endPoint y: 496, distance: 76.3
click at [494, 493] on div "Dean's Updated Search Created Jul 23rd, 2025 Chicago, IL, USA • Multifamily, Of…" at bounding box center [626, 397] width 1036 height 482
click at [314, 473] on body "Saved search updated successfully Search Borrowers Contacts Saved Saved Searche…" at bounding box center [586, 292] width 1173 height 585
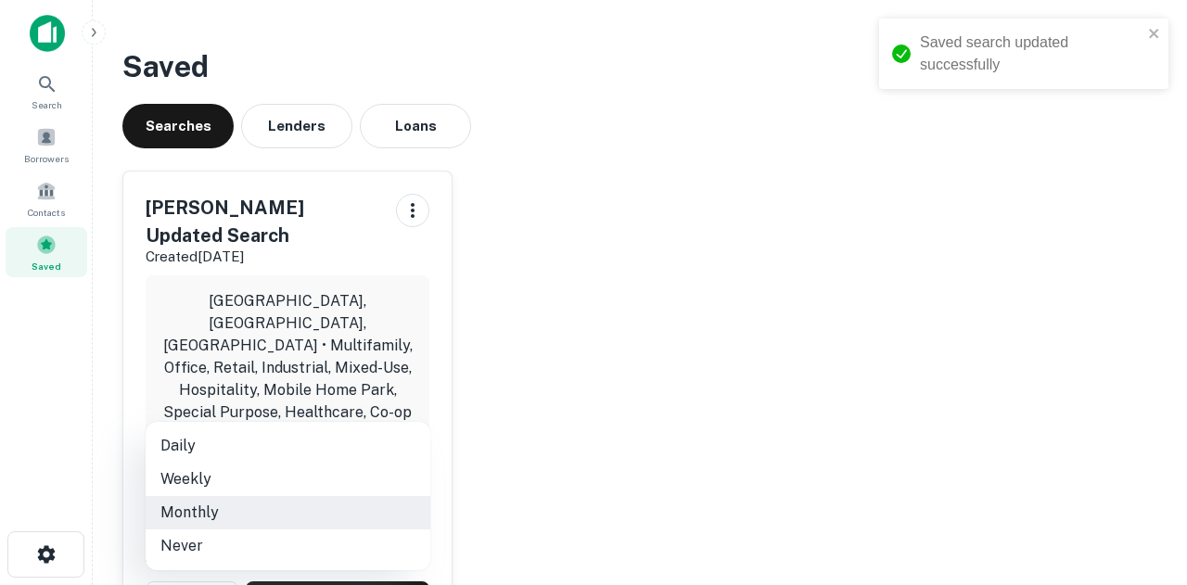
click at [304, 446] on li "Daily" at bounding box center [288, 445] width 285 height 33
type input "*****"
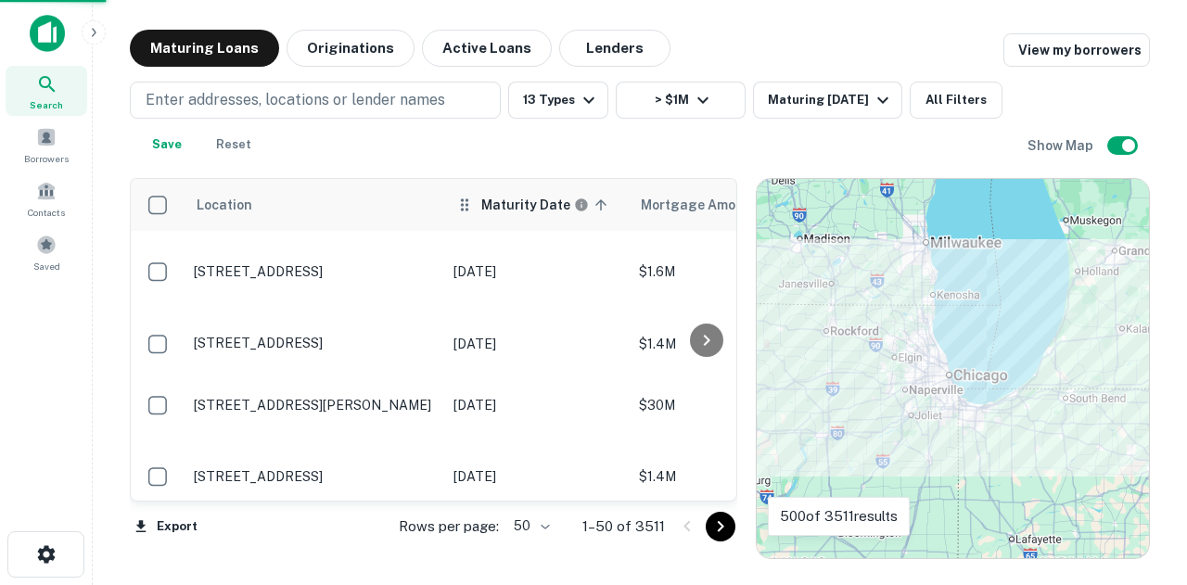
drag, startPoint x: 0, startPoint y: 0, endPoint x: 524, endPoint y: 214, distance: 566.2
click at [524, 214] on div "Maturity Date sorted ascending" at bounding box center [536, 205] width 163 height 22
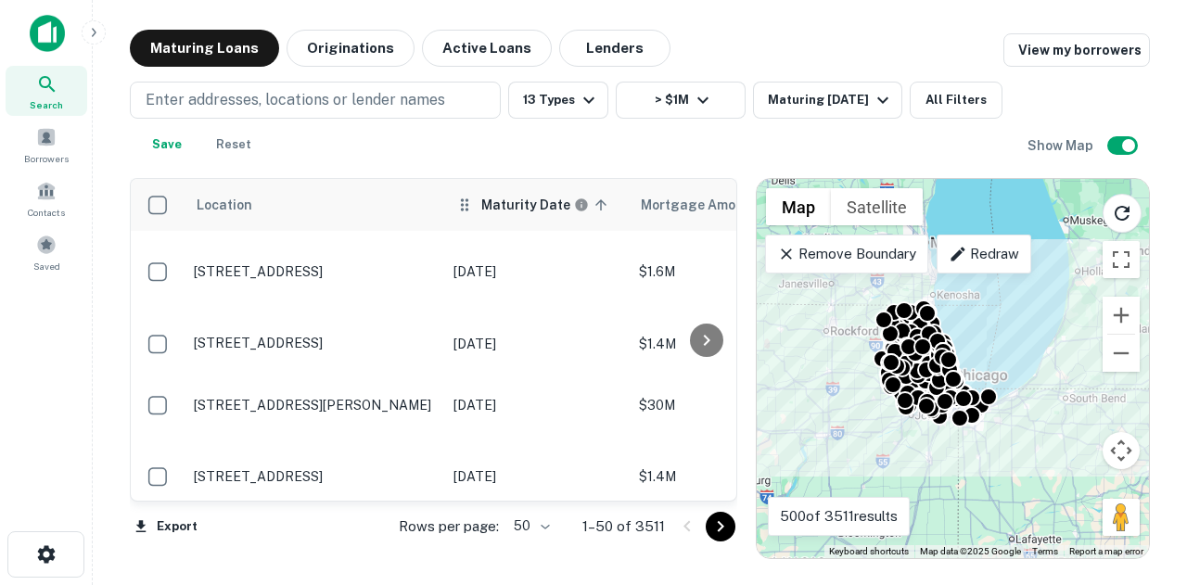
click at [524, 214] on div "Maturity Date sorted ascending" at bounding box center [536, 205] width 163 height 22
click at [600, 204] on icon at bounding box center [600, 204] width 11 height 11
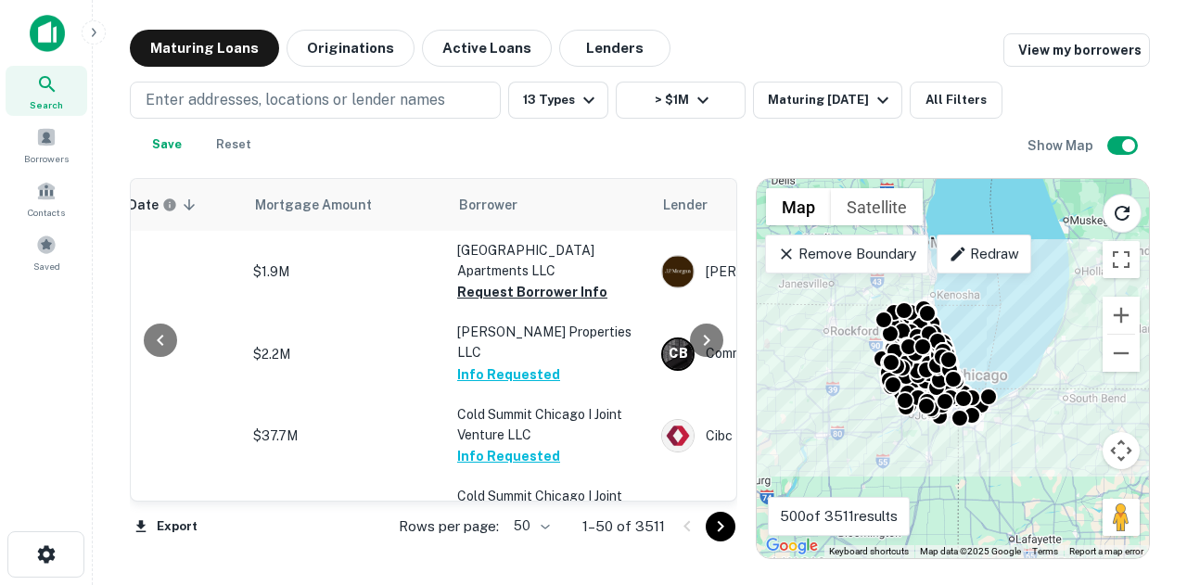
scroll to position [0, 434]
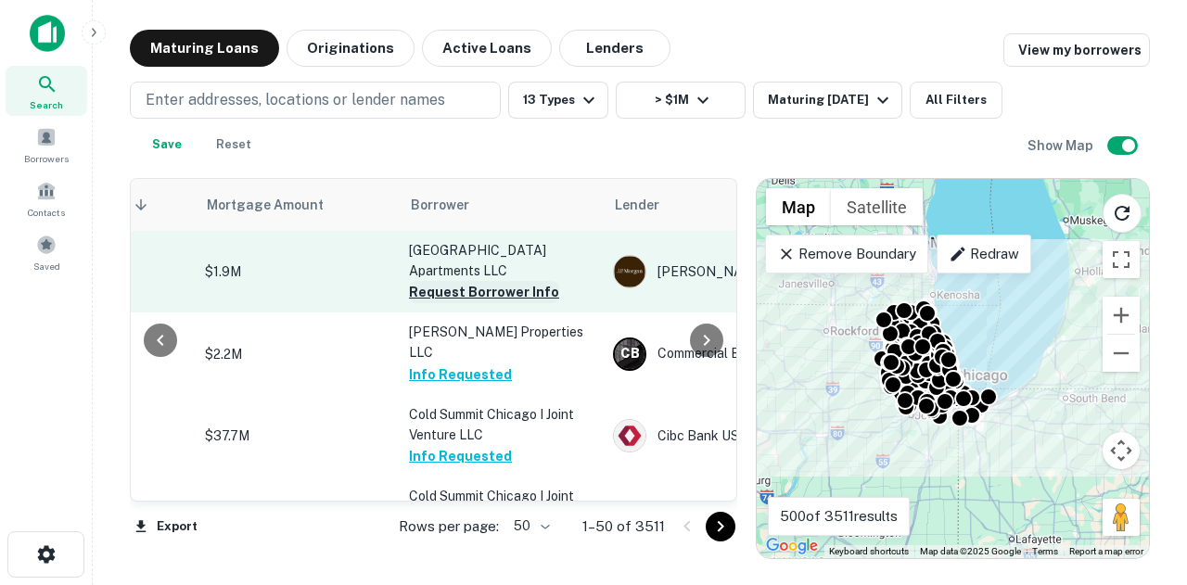
click at [540, 292] on button "Request Borrower Info" at bounding box center [484, 292] width 150 height 22
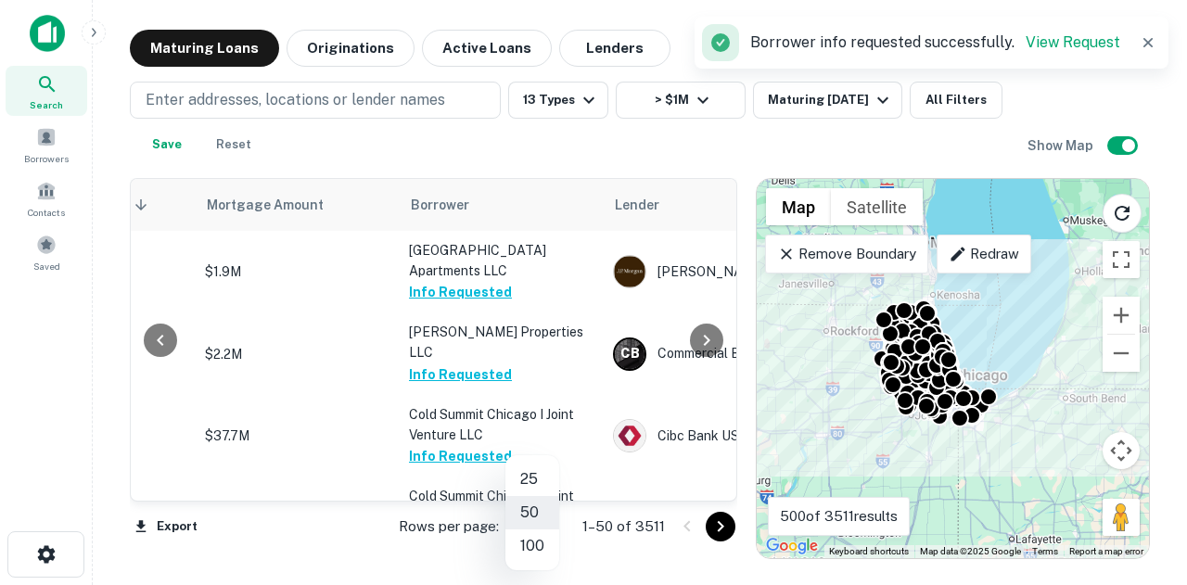
click at [536, 537] on body "Search Borrowers Contacts Saved Maturing Loans Originations Active Loans Lender…" at bounding box center [593, 292] width 1187 height 585
click at [534, 541] on li "100" at bounding box center [533, 546] width 54 height 33
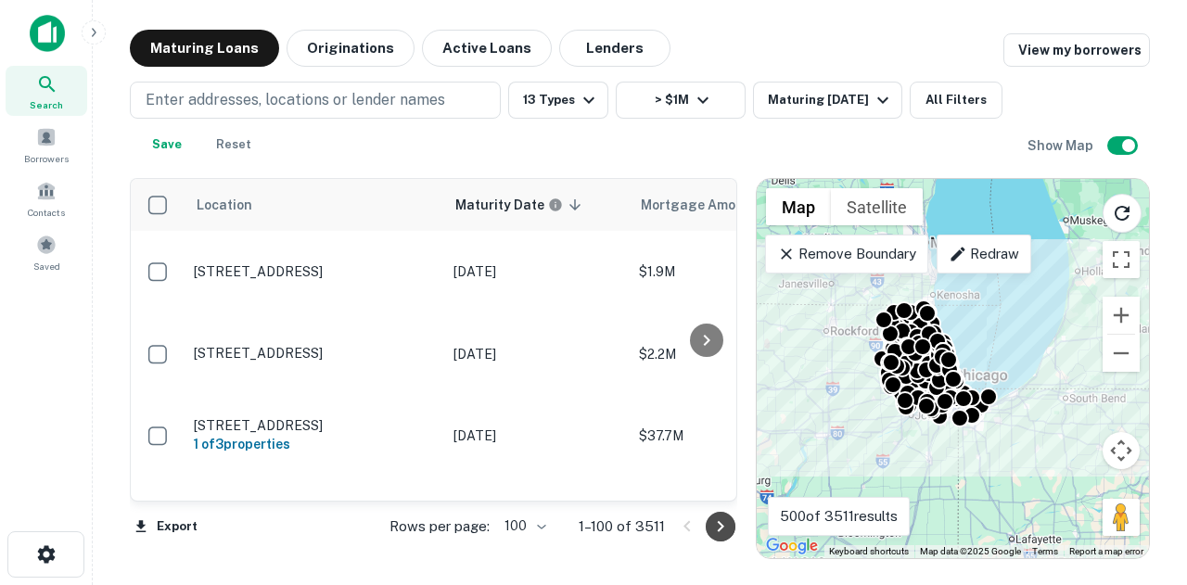
click at [715, 530] on icon "Go to next page" at bounding box center [721, 527] width 22 height 22
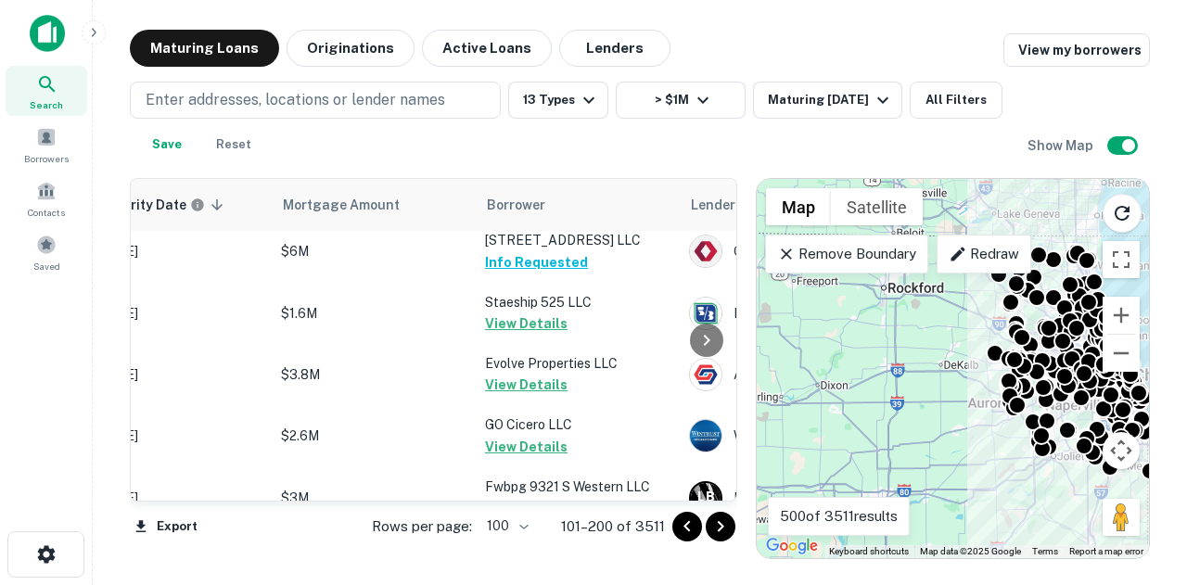
scroll to position [295, 0]
